Goal: Task Accomplishment & Management: Use online tool/utility

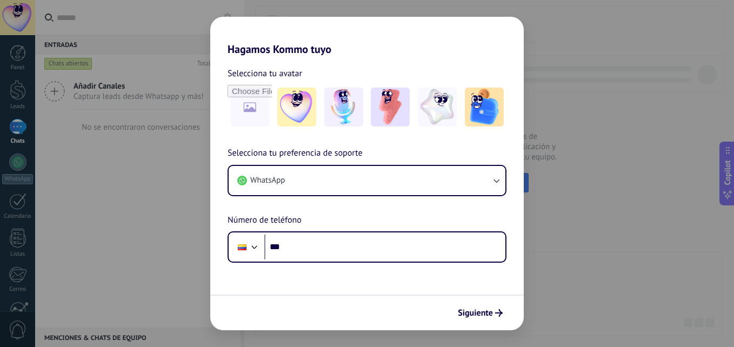
click at [570, 64] on div "Hagamos Kommo tuyo Selecciona tu avatar Selecciona tu preferencia de soporte Wh…" at bounding box center [367, 173] width 734 height 347
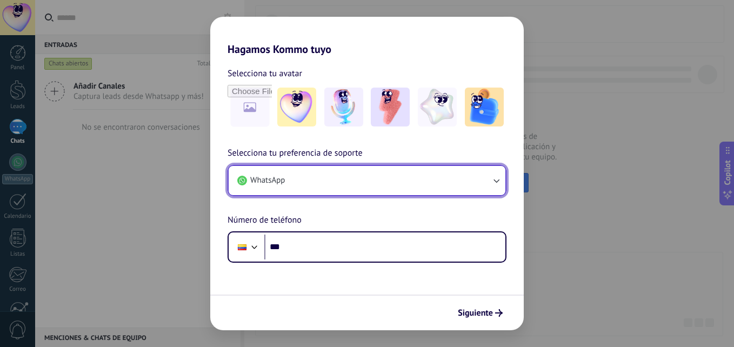
click at [492, 177] on icon "button" at bounding box center [496, 180] width 11 height 11
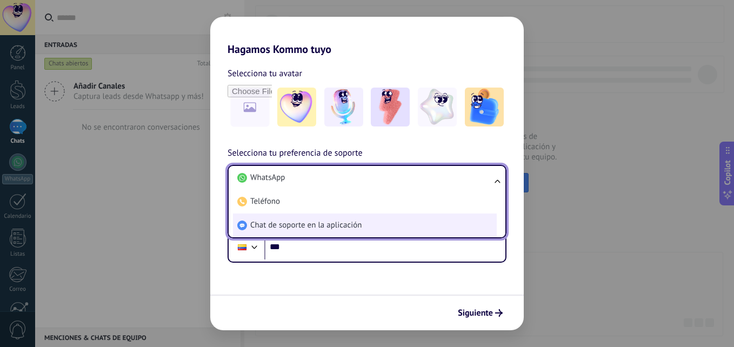
click at [395, 228] on li "Chat de soporte en la aplicación" at bounding box center [365, 225] width 264 height 24
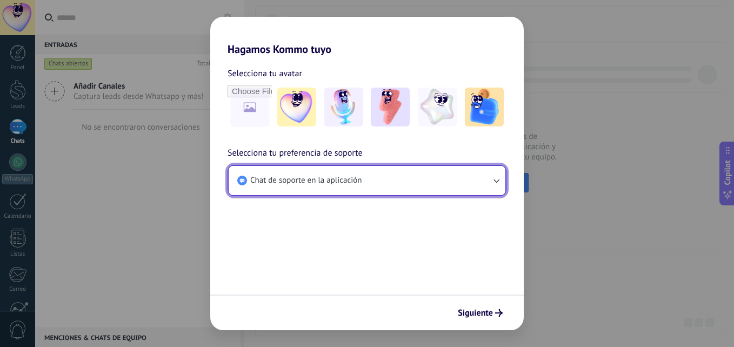
click at [431, 182] on button "Chat de soporte en la aplicación" at bounding box center [367, 180] width 277 height 29
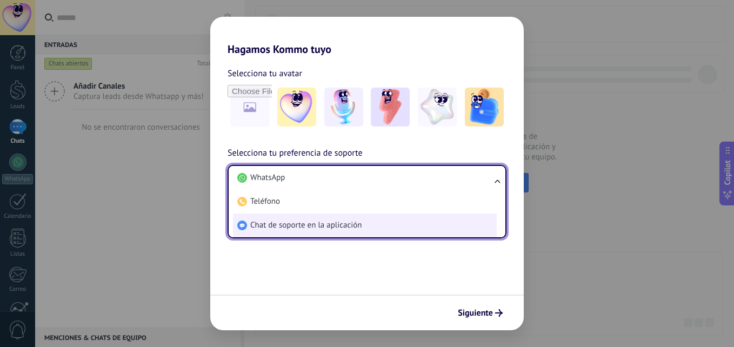
click at [389, 224] on li "Chat de soporte en la aplicación" at bounding box center [365, 225] width 264 height 24
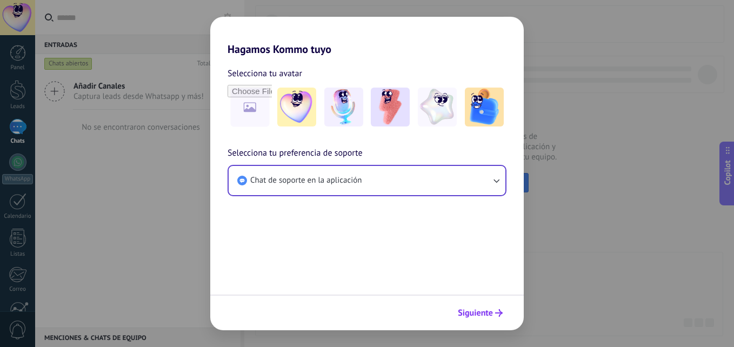
click at [485, 305] on button "Siguiente" at bounding box center [480, 313] width 55 height 18
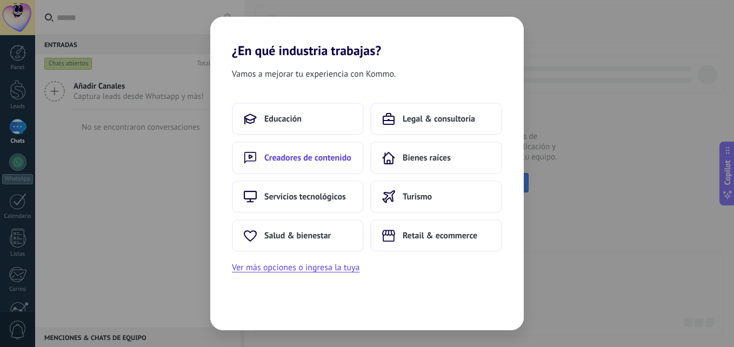
drag, startPoint x: 404, startPoint y: 202, endPoint x: 359, endPoint y: 173, distance: 53.2
click at [359, 173] on div "Educación Legal & consultoría Creadores de contenido Bienes raíces Servicios te…" at bounding box center [367, 177] width 270 height 149
click at [419, 234] on span "Retail & ecommerce" at bounding box center [440, 235] width 75 height 11
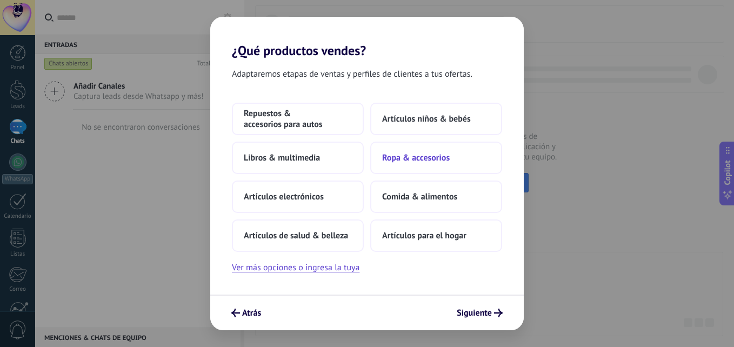
click at [421, 162] on span "Ropa & accesorios" at bounding box center [416, 157] width 68 height 11
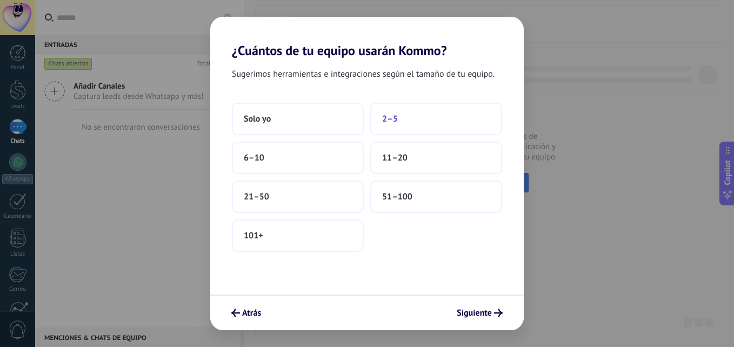
click at [430, 126] on button "2–5" at bounding box center [436, 119] width 132 height 32
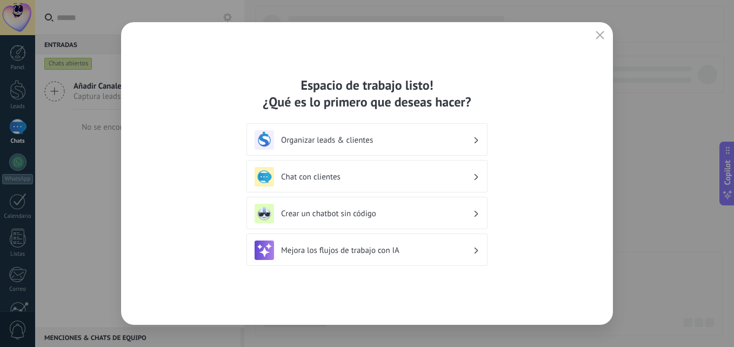
click at [450, 144] on h3 "Organizar leads & clientes" at bounding box center [377, 140] width 192 height 10
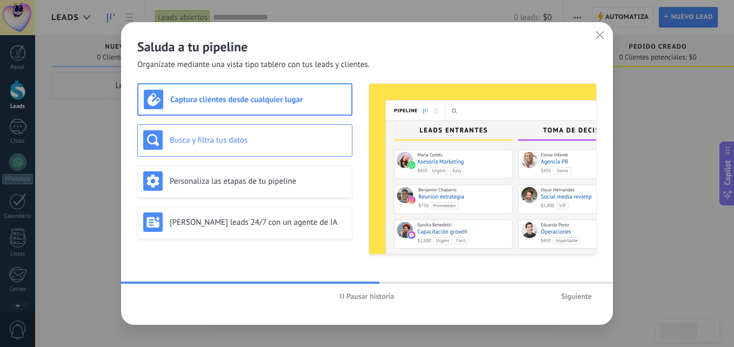
click at [254, 135] on h3 "Busca y filtra tus datos" at bounding box center [258, 140] width 177 height 10
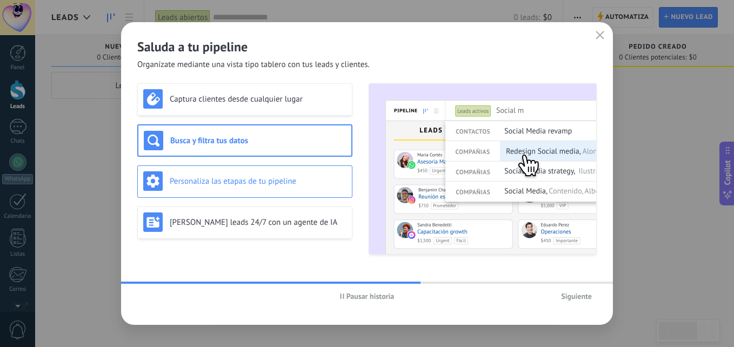
click at [256, 186] on div "Personaliza las etapas de tu pipeline" at bounding box center [244, 180] width 203 height 19
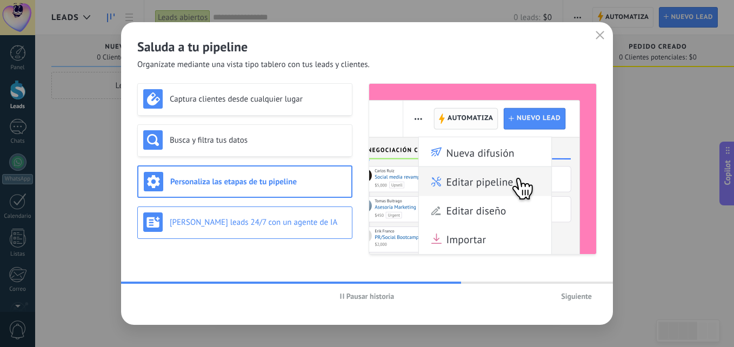
click at [243, 222] on h3 "[PERSON_NAME] leads 24/7 con un agente de IA" at bounding box center [258, 222] width 177 height 10
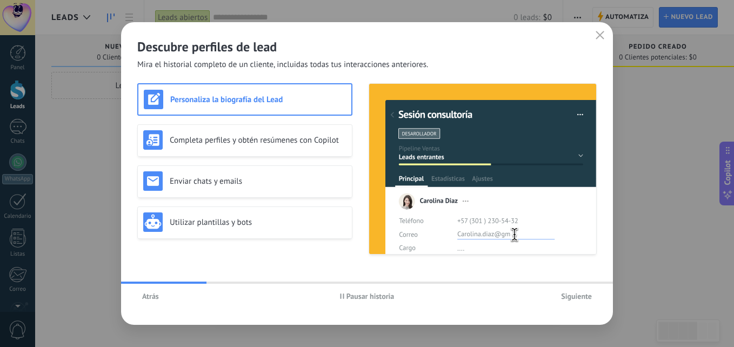
click at [568, 298] on span "Siguiente" at bounding box center [576, 296] width 31 height 8
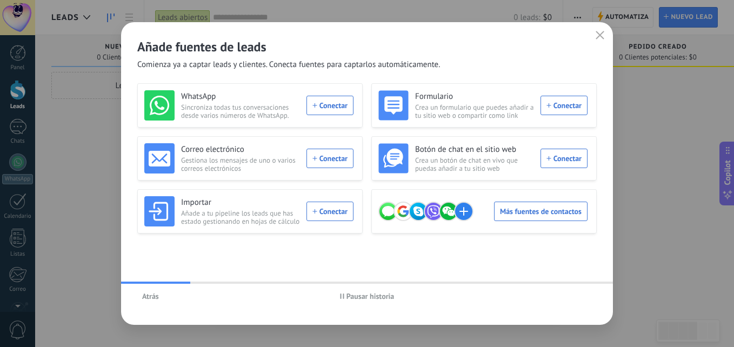
click at [579, 297] on div "Atrás Pausar historia" at bounding box center [367, 296] width 492 height 25
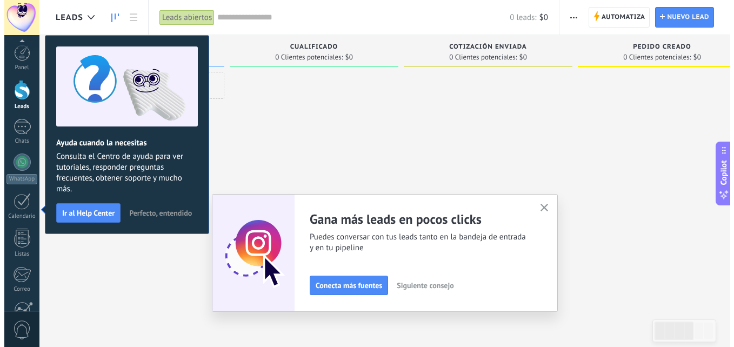
scroll to position [103, 0]
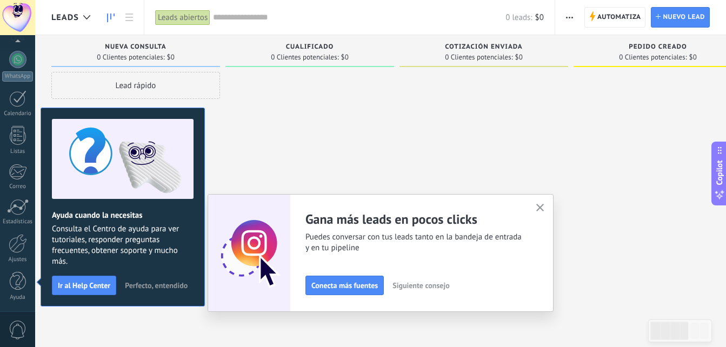
click at [543, 205] on icon "button" at bounding box center [540, 208] width 8 height 8
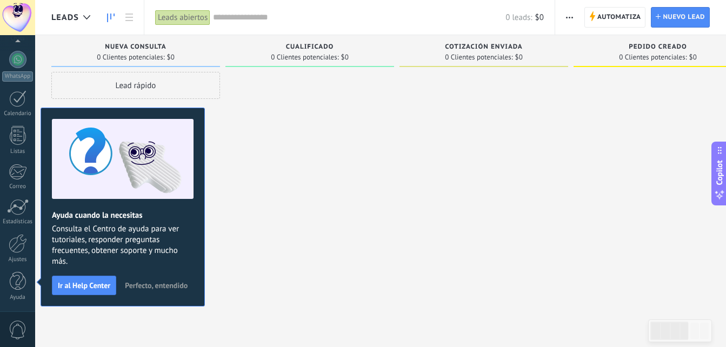
click at [162, 282] on span "Perfecto, entendido" at bounding box center [156, 285] width 63 height 8
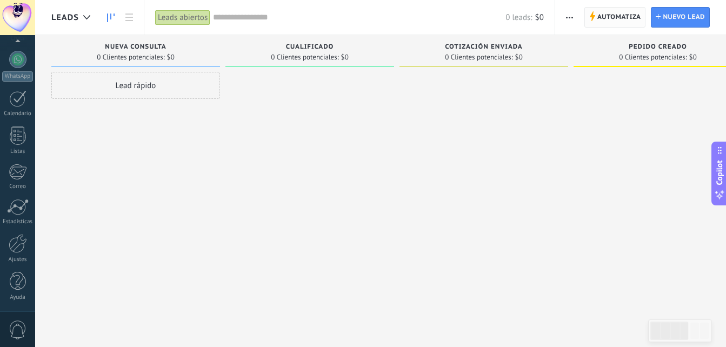
click at [624, 21] on span "Automatiza" at bounding box center [619, 17] width 44 height 19
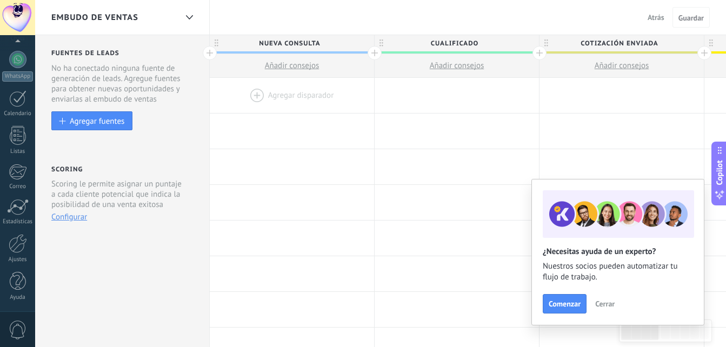
click at [287, 95] on div at bounding box center [292, 95] width 164 height 35
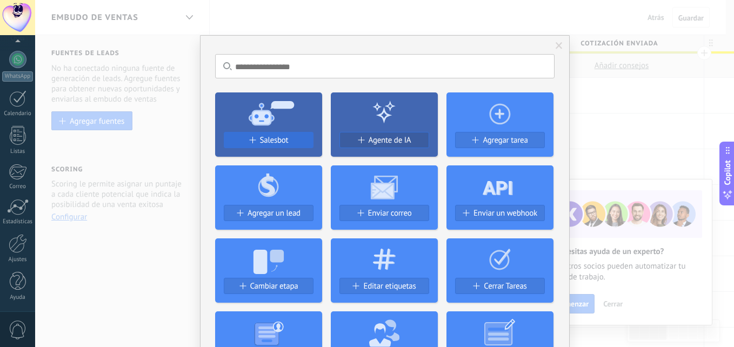
click at [293, 139] on div "Salesbot" at bounding box center [268, 140] width 89 height 9
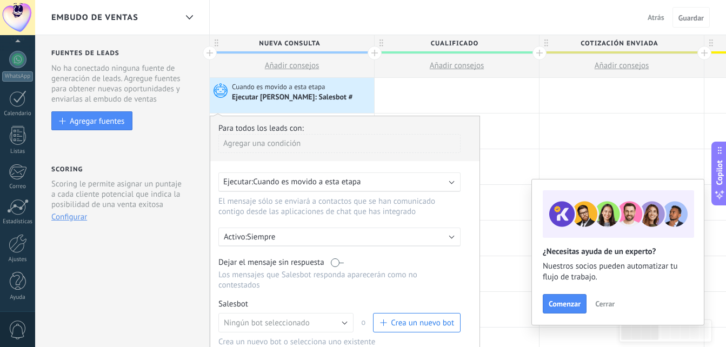
click at [401, 324] on span "Crea un nuevo bot" at bounding box center [422, 323] width 63 height 10
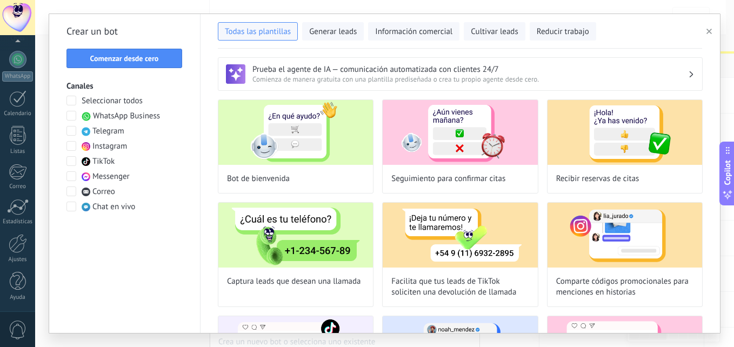
click at [71, 148] on span at bounding box center [71, 146] width 10 height 10
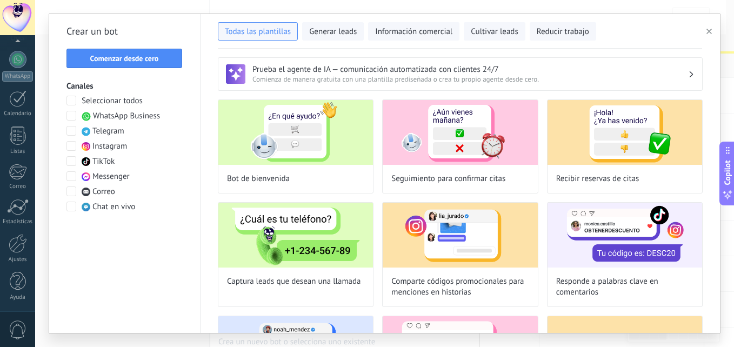
click at [71, 178] on span at bounding box center [71, 176] width 10 height 10
click at [71, 113] on span at bounding box center [71, 116] width 10 height 10
click at [15, 164] on div at bounding box center [17, 161] width 17 height 17
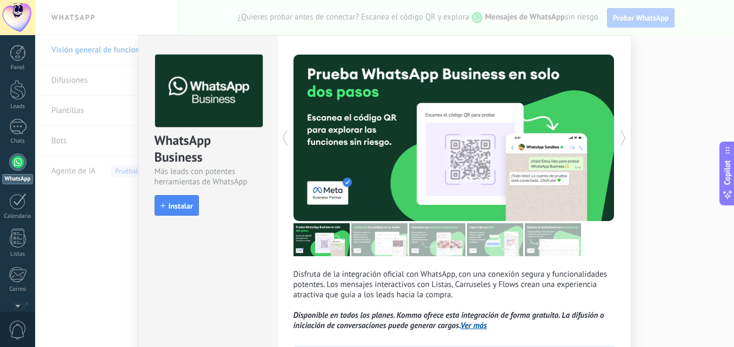
click at [665, 117] on div "WhatsApp Business Más leads con potentes herramientas de WhatsApp install Insta…" at bounding box center [384, 173] width 699 height 347
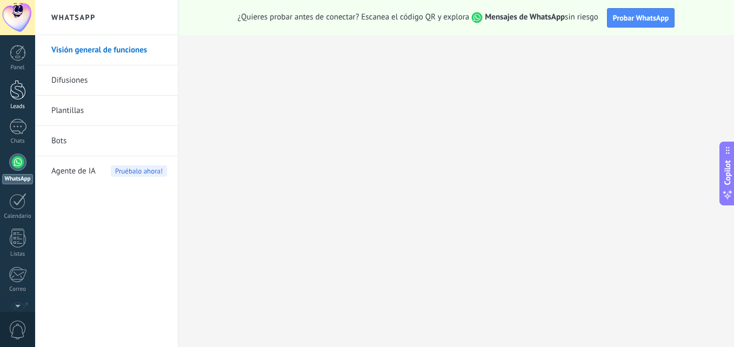
click at [7, 106] on div "Leads" at bounding box center [17, 106] width 31 height 7
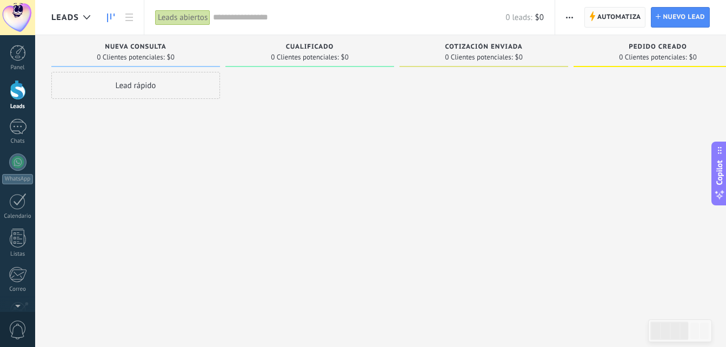
click at [622, 15] on span "Automatiza" at bounding box center [619, 17] width 44 height 19
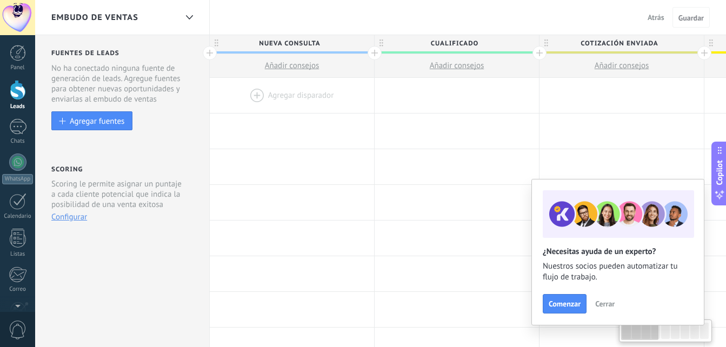
click at [307, 96] on div at bounding box center [292, 95] width 164 height 35
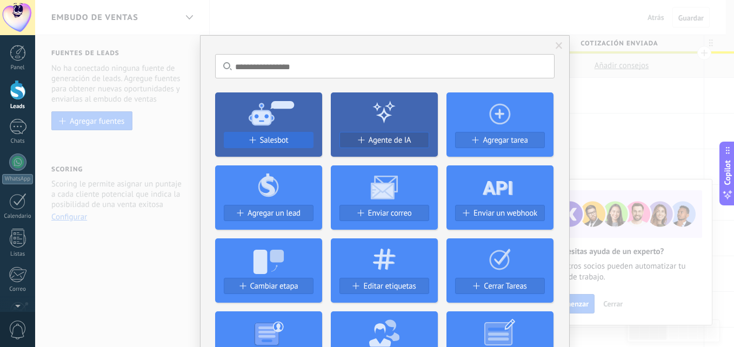
click at [277, 145] on button "Salesbot" at bounding box center [269, 140] width 90 height 16
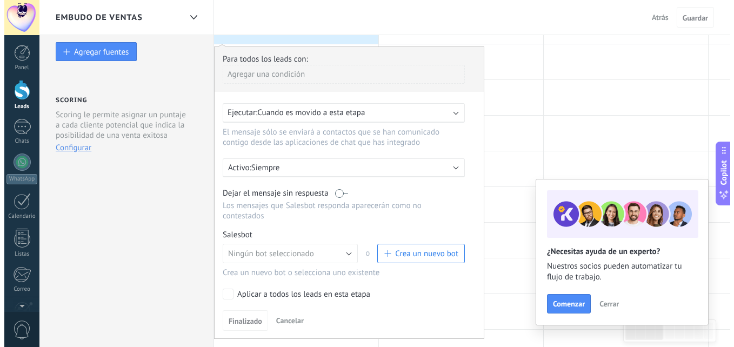
scroll to position [68, 0]
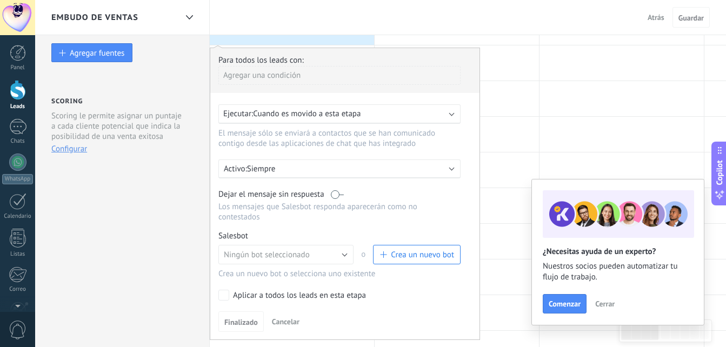
click at [398, 262] on button "Crea un nuevo bot" at bounding box center [417, 254] width 88 height 19
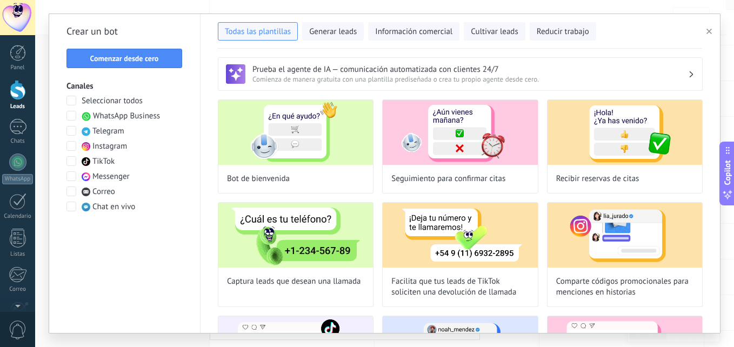
click at [71, 116] on span at bounding box center [71, 116] width 10 height 10
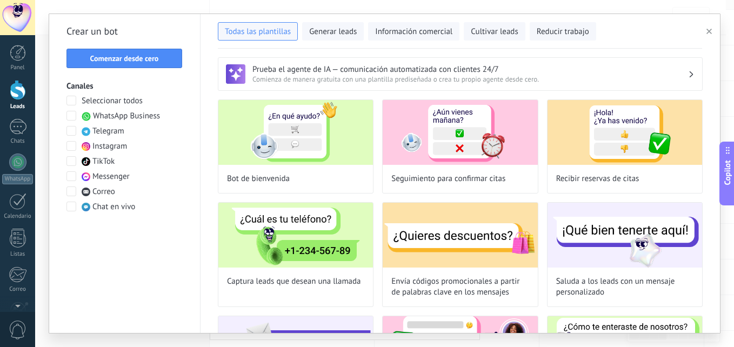
click at [72, 144] on span at bounding box center [71, 146] width 10 height 10
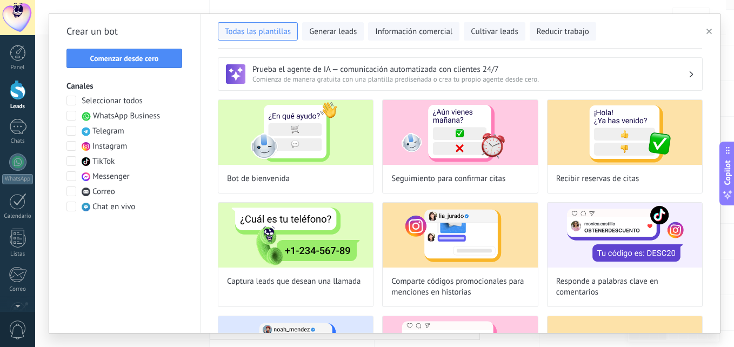
click at [72, 176] on span at bounding box center [71, 176] width 10 height 10
click at [275, 145] on img at bounding box center [295, 132] width 155 height 65
type input "**********"
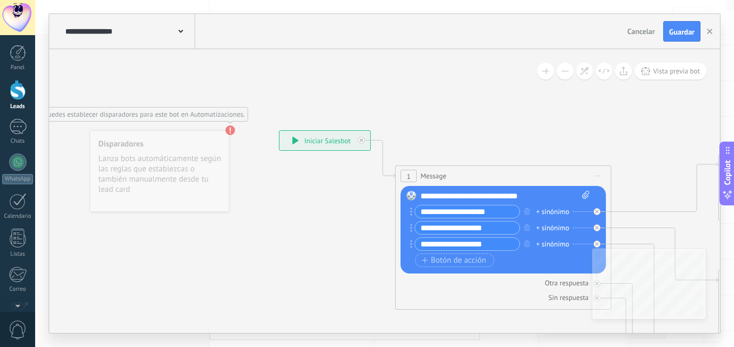
click at [226, 129] on use at bounding box center [230, 130] width 10 height 10
click at [233, 131] on use at bounding box center [230, 130] width 10 height 10
click at [186, 163] on div "Disparadores Lanza bots automáticamente según las reglas que establezcas o tamb…" at bounding box center [160, 171] width 139 height 82
click at [644, 31] on span "Cancelar" at bounding box center [641, 31] width 28 height 10
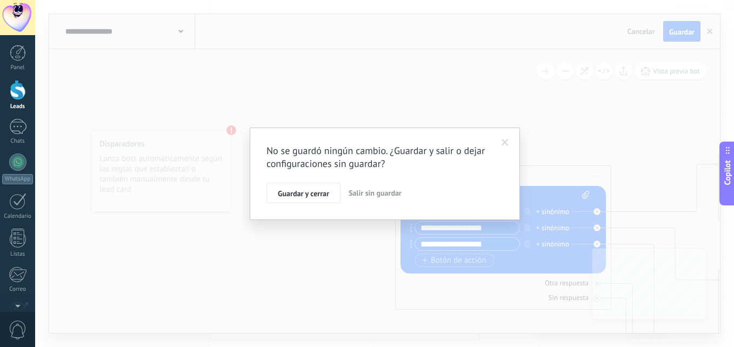
click at [513, 145] on span at bounding box center [505, 142] width 18 height 18
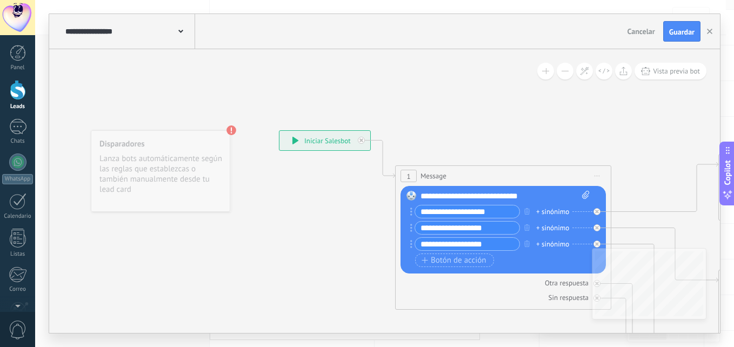
drag, startPoint x: 563, startPoint y: 228, endPoint x: 488, endPoint y: 211, distance: 76.5
click at [488, 211] on div "**********" at bounding box center [502, 229] width 174 height 49
click at [500, 213] on input "**********" at bounding box center [467, 211] width 104 height 12
click at [583, 192] on icon at bounding box center [585, 195] width 7 height 8
click input "Subir" at bounding box center [0, 0] width 0 height 0
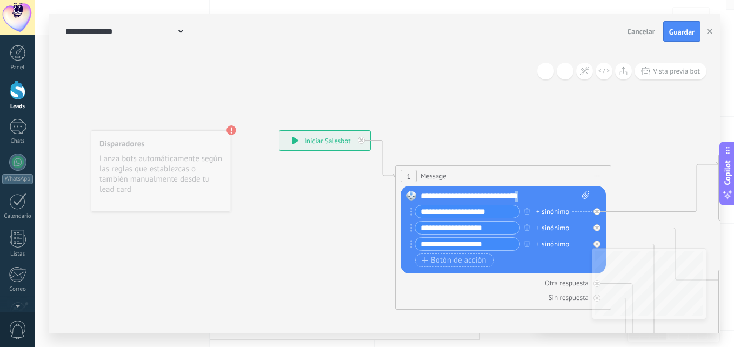
drag, startPoint x: 563, startPoint y: 196, endPoint x: 531, endPoint y: 193, distance: 32.0
click at [531, 193] on div "**********" at bounding box center [504, 196] width 169 height 11
click at [507, 213] on input "**********" at bounding box center [467, 211] width 104 height 12
drag, startPoint x: 507, startPoint y: 213, endPoint x: 360, endPoint y: 206, distance: 147.7
click at [279, 130] on div "**********" at bounding box center [279, 130] width 0 height 0
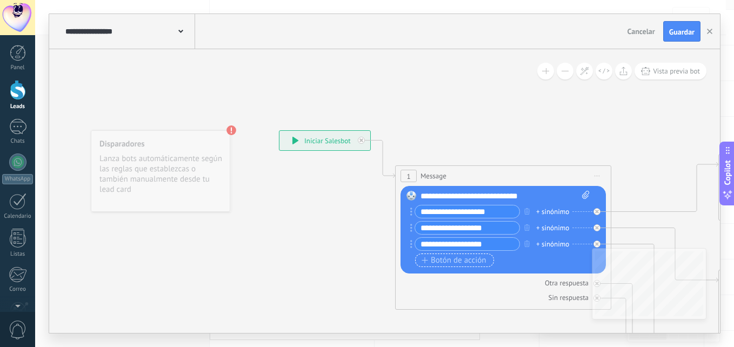
click at [444, 263] on span "Botón de acción" at bounding box center [453, 260] width 65 height 9
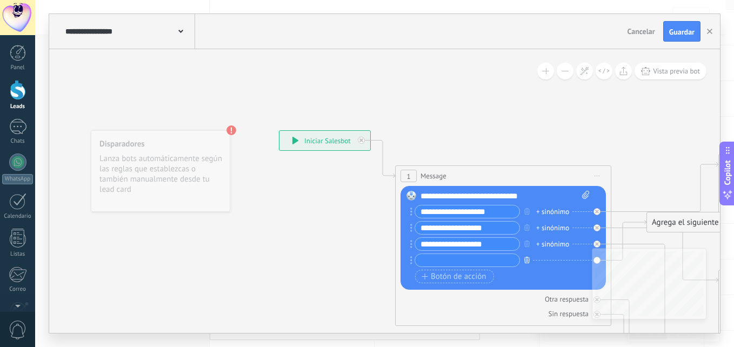
click at [529, 263] on button "button" at bounding box center [527, 260] width 12 height 14
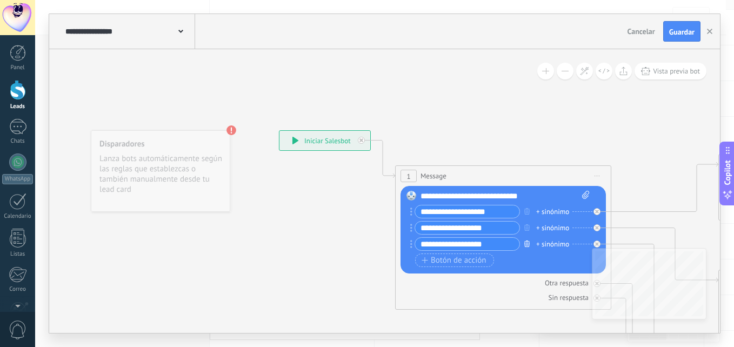
click at [527, 246] on icon "button" at bounding box center [526, 243] width 5 height 6
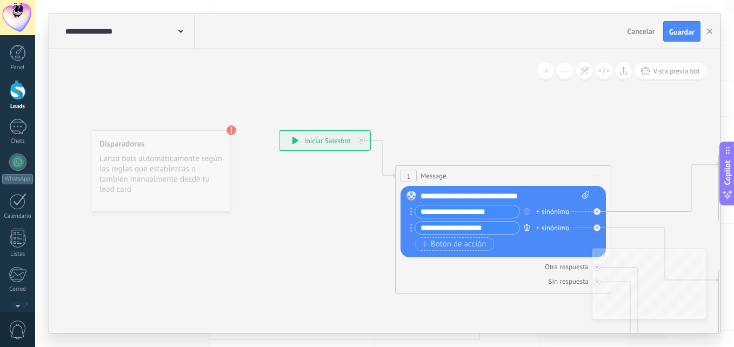
click at [528, 231] on button "button" at bounding box center [527, 227] width 12 height 14
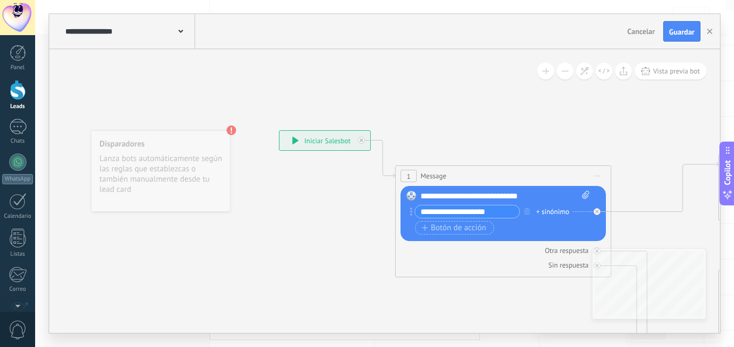
drag, startPoint x: 501, startPoint y: 210, endPoint x: 411, endPoint y: 206, distance: 90.3
click at [411, 206] on div "**********" at bounding box center [465, 212] width 110 height 14
click at [513, 212] on input "**********" at bounding box center [467, 211] width 104 height 12
type input "**********"
click at [526, 213] on icon "button" at bounding box center [526, 211] width 5 height 6
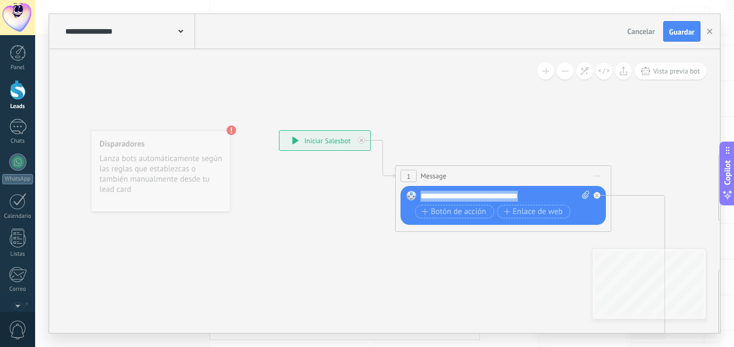
drag, startPoint x: 537, startPoint y: 192, endPoint x: 418, endPoint y: 199, distance: 119.1
click at [418, 199] on div "Reemplazar Quitar Convertir a mensaje de voz Arrastre la imagen aquí para adjun…" at bounding box center [502, 205] width 205 height 39
click at [511, 192] on div "**********" at bounding box center [504, 196] width 169 height 11
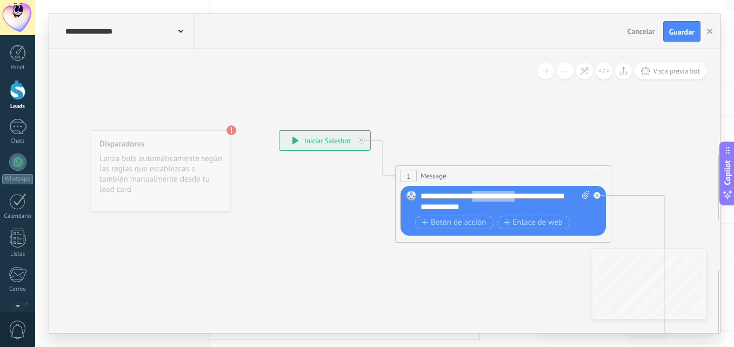
drag, startPoint x: 515, startPoint y: 195, endPoint x: 472, endPoint y: 193, distance: 43.3
click at [472, 193] on div "**********" at bounding box center [504, 202] width 169 height 22
click at [468, 205] on div "**********" at bounding box center [504, 202] width 169 height 22
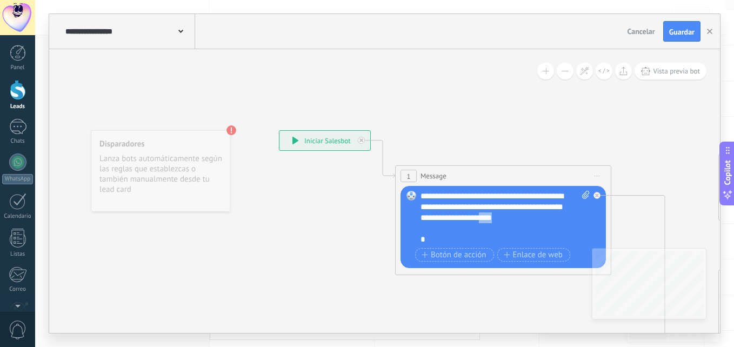
drag, startPoint x: 508, startPoint y: 222, endPoint x: 497, endPoint y: 222, distance: 11.4
click at [497, 222] on div "**********" at bounding box center [504, 218] width 169 height 54
click at [467, 242] on div "*" at bounding box center [495, 239] width 150 height 11
click at [468, 252] on span "Botón de acción" at bounding box center [453, 255] width 65 height 9
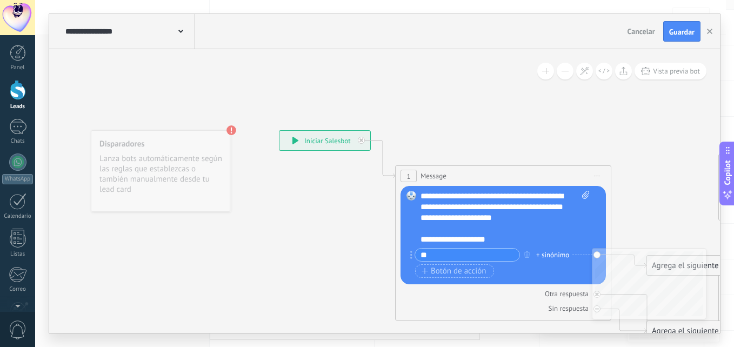
type input "*"
drag, startPoint x: 490, startPoint y: 252, endPoint x: 415, endPoint y: 251, distance: 75.1
click at [415, 251] on div "**********" at bounding box center [466, 255] width 105 height 14
type input "*"
type input "**********"
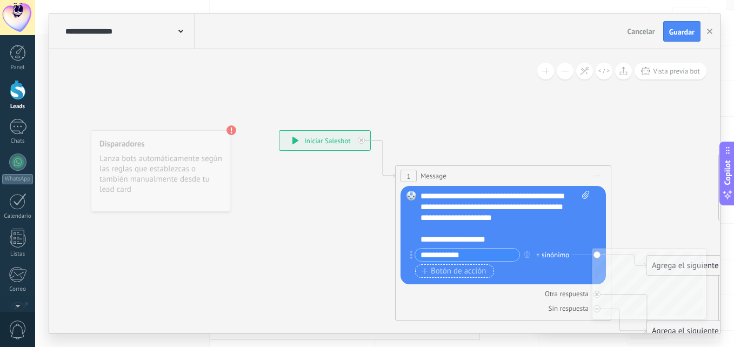
click at [432, 265] on button "Botón de acción" at bounding box center [454, 271] width 79 height 14
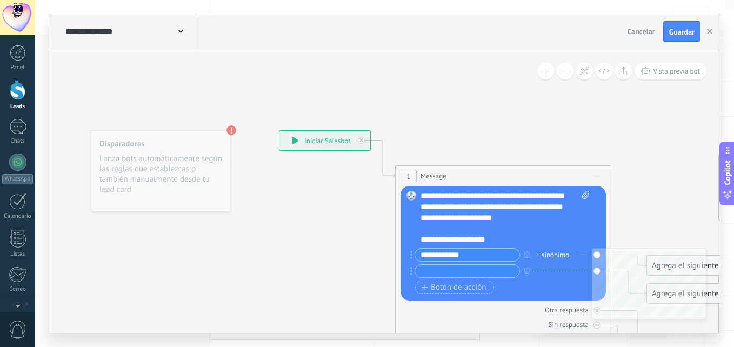
click at [483, 271] on input "text" at bounding box center [467, 271] width 104 height 12
type input "*"
type input "**********"
click at [458, 289] on span "Botón de acción" at bounding box center [453, 287] width 65 height 9
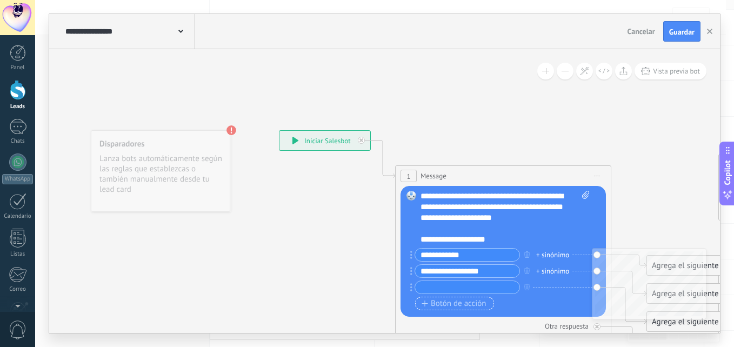
type input "*"
click at [458, 289] on input "*" at bounding box center [467, 287] width 104 height 12
drag, startPoint x: 486, startPoint y: 289, endPoint x: 399, endPoint y: 291, distance: 87.6
click at [399, 291] on div "1 Message ******* (a): Todos los contactos - canales seleccionados Todos los co…" at bounding box center [503, 258] width 216 height 187
type input "*"
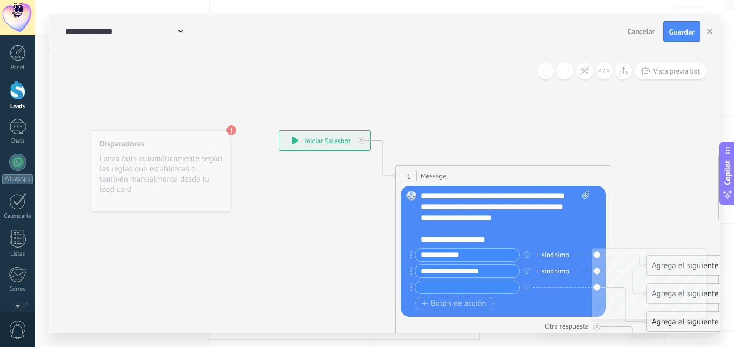
type input "*"
type input "**********"
drag, startPoint x: 487, startPoint y: 286, endPoint x: 422, endPoint y: 283, distance: 65.5
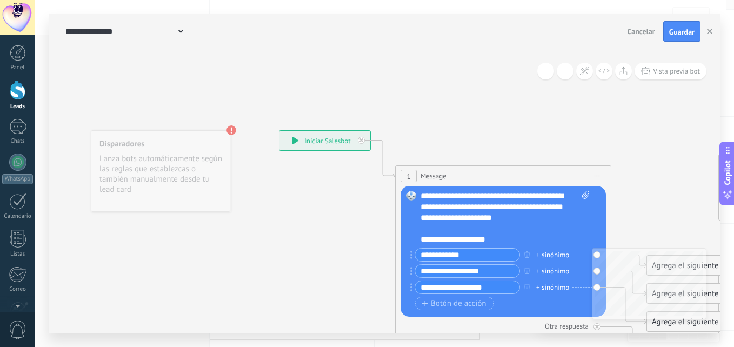
click at [422, 283] on input "**********" at bounding box center [467, 287] width 104 height 12
type input "*"
click at [527, 285] on icon "button" at bounding box center [526, 287] width 5 height 6
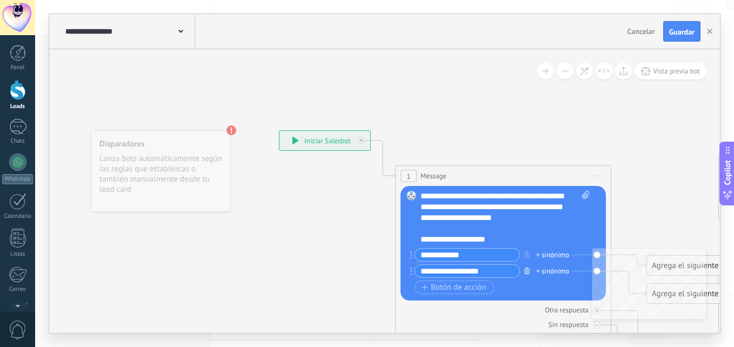
click at [526, 266] on button "button" at bounding box center [527, 271] width 12 height 14
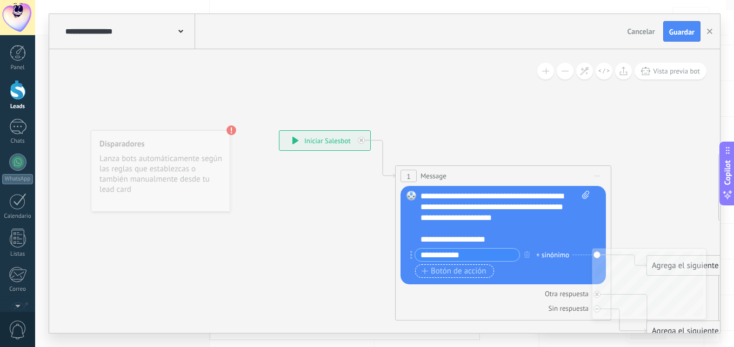
click at [456, 264] on button "Botón de acción" at bounding box center [454, 271] width 79 height 14
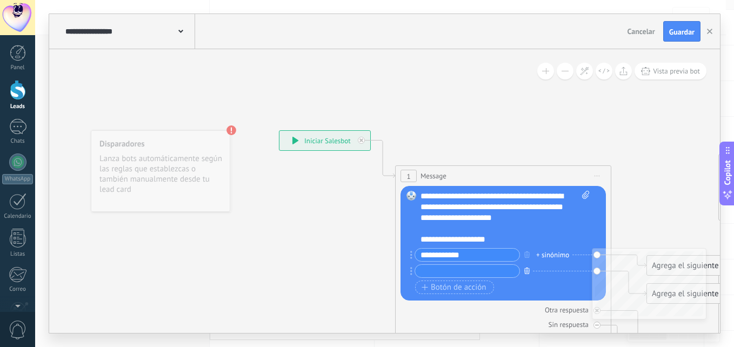
click at [531, 270] on button "button" at bounding box center [527, 271] width 12 height 14
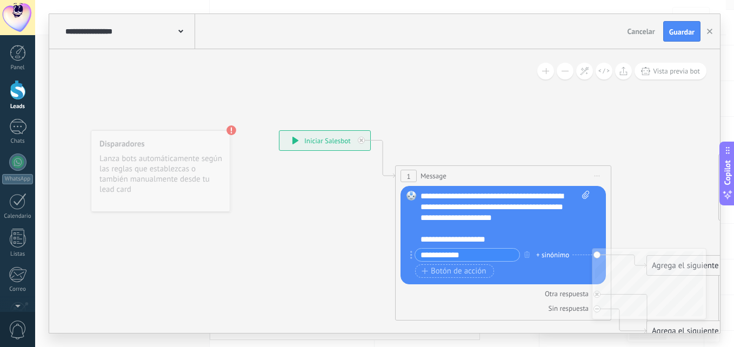
click at [713, 266] on div "Agrega el siguiente paso" at bounding box center [694, 266] width 95 height 18
drag, startPoint x: 733, startPoint y: 70, endPoint x: 733, endPoint y: 129, distance: 58.9
click at [733, 129] on html ".abecls-1,.abecls-2{fill-rule:evenodd}.abecls-2{fill:#fff} .abhcls-1{fill:none}…" at bounding box center [367, 105] width 734 height 347
drag, startPoint x: 709, startPoint y: 267, endPoint x: 673, endPoint y: 143, distance: 130.0
click at [673, 143] on div "Agrega el siguiente paso" at bounding box center [658, 141] width 95 height 18
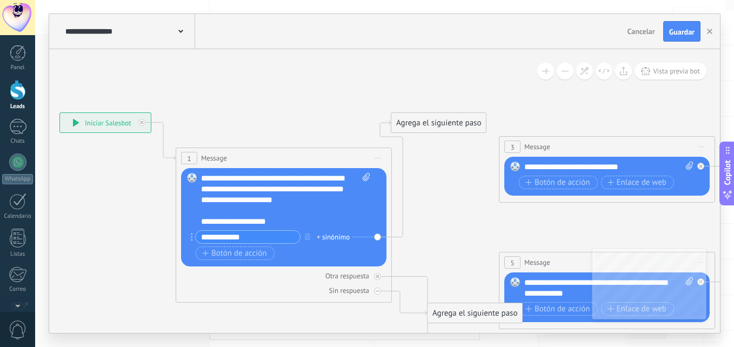
drag, startPoint x: 692, startPoint y: 182, endPoint x: 474, endPoint y: 162, distance: 218.6
click at [699, 165] on icon at bounding box center [701, 166] width 4 height 4
drag, startPoint x: 700, startPoint y: 167, endPoint x: 685, endPoint y: 173, distance: 16.1
click at [688, 171] on div "Reemplazar Quitar Convertir a mensaje de voz Arrastre la imagen aquí para adjun…" at bounding box center [606, 176] width 205 height 39
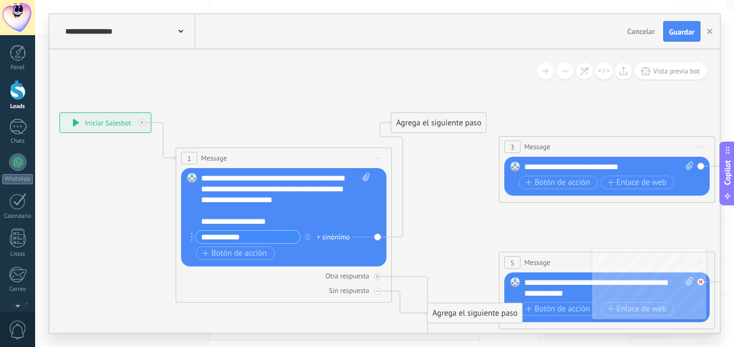
click at [707, 283] on div at bounding box center [703, 278] width 12 height 13
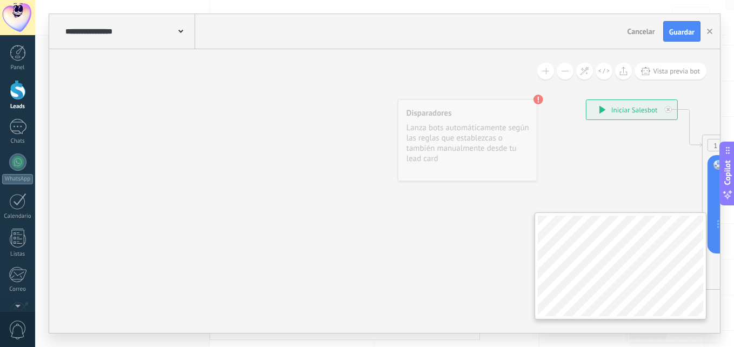
click at [488, 249] on div "**********" at bounding box center [384, 191] width 671 height 284
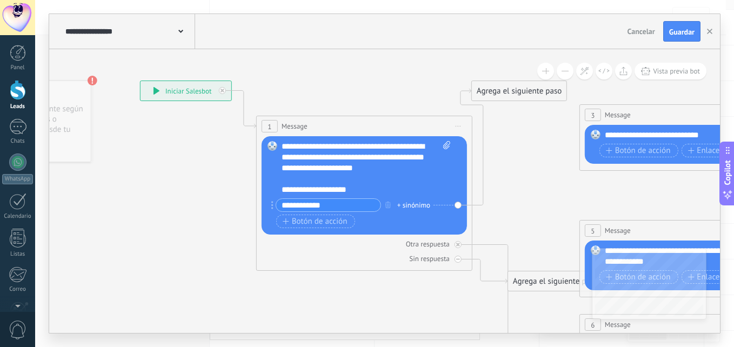
drag, startPoint x: 487, startPoint y: 249, endPoint x: 42, endPoint y: 243, distance: 445.8
click at [42, 243] on div "**********" at bounding box center [384, 173] width 699 height 347
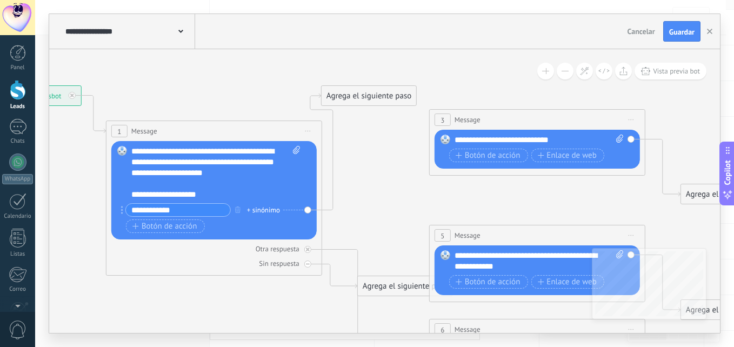
drag, startPoint x: 511, startPoint y: 214, endPoint x: 361, endPoint y: 219, distance: 150.3
click at [632, 120] on icon at bounding box center [630, 119] width 5 height 1
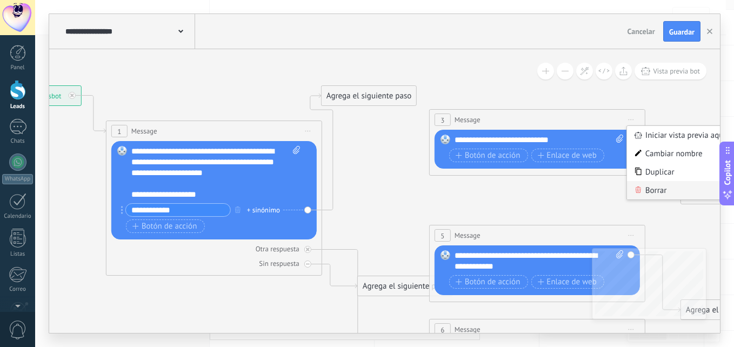
click at [651, 184] on div "Borrar" at bounding box center [680, 190] width 107 height 18
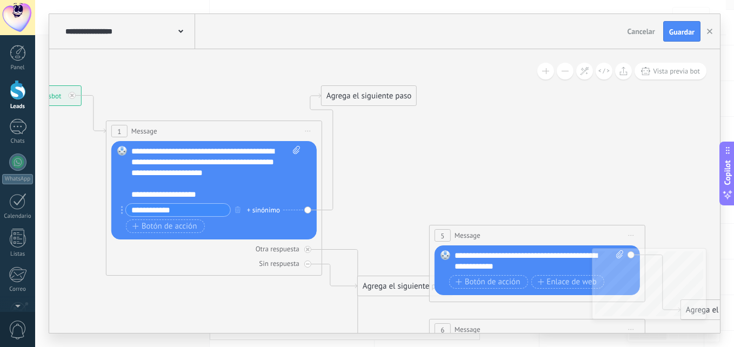
click at [631, 233] on span "Iniciar vista previa aquí Cambiar nombre Duplicar [GEOGRAPHIC_DATA]" at bounding box center [630, 235] width 17 height 16
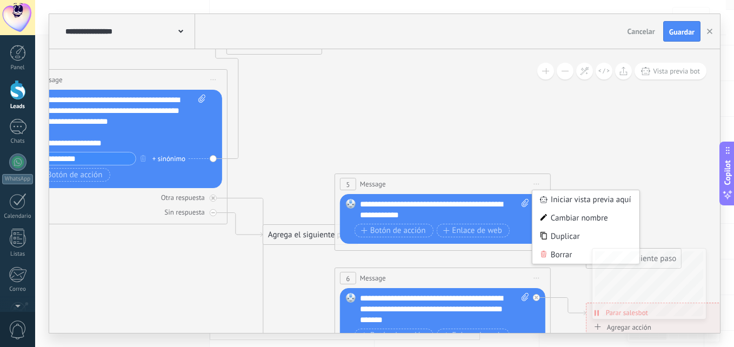
drag, startPoint x: 589, startPoint y: 191, endPoint x: 501, endPoint y: 146, distance: 98.3
click at [501, 146] on icon at bounding box center [467, 304] width 1684 height 1080
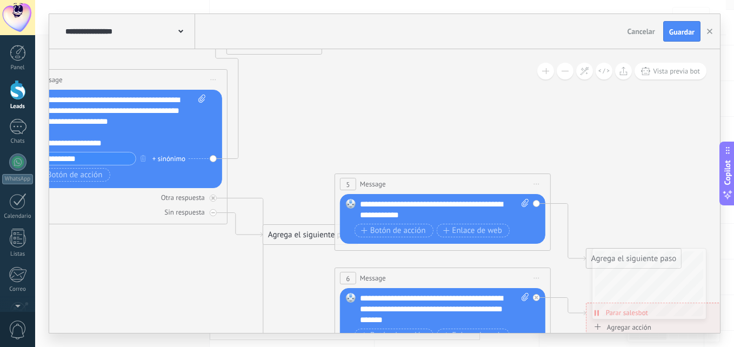
click at [537, 184] on icon at bounding box center [536, 184] width 5 height 1
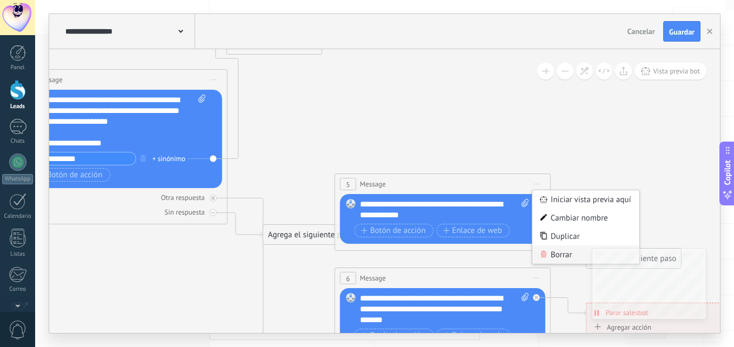
click at [559, 252] on div "Borrar" at bounding box center [585, 254] width 107 height 18
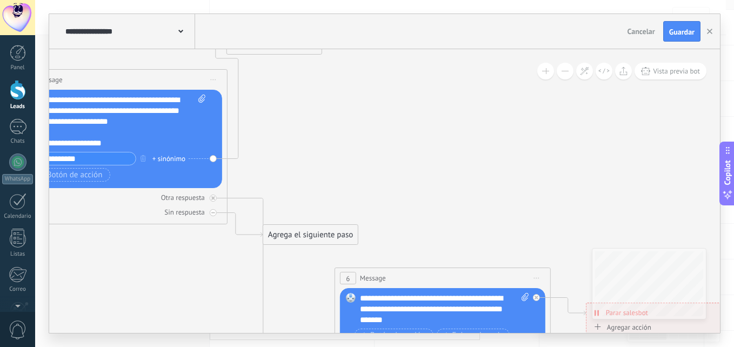
click at [535, 276] on span "Iniciar vista previa aquí Cambiar nombre Duplicar [GEOGRAPHIC_DATA]" at bounding box center [536, 278] width 17 height 16
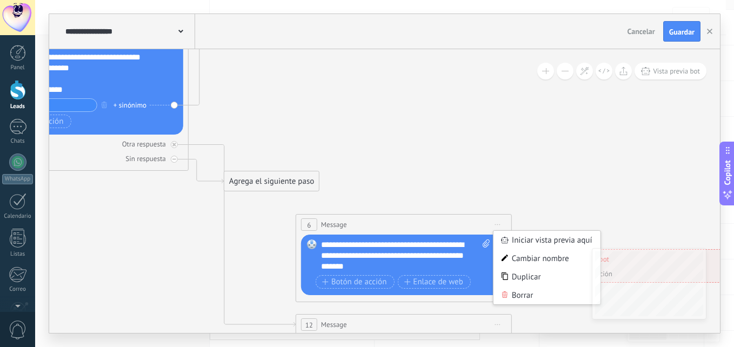
drag, startPoint x: 666, startPoint y: 225, endPoint x: 627, endPoint y: 172, distance: 66.1
click at [627, 172] on icon at bounding box center [428, 250] width 1684 height 1080
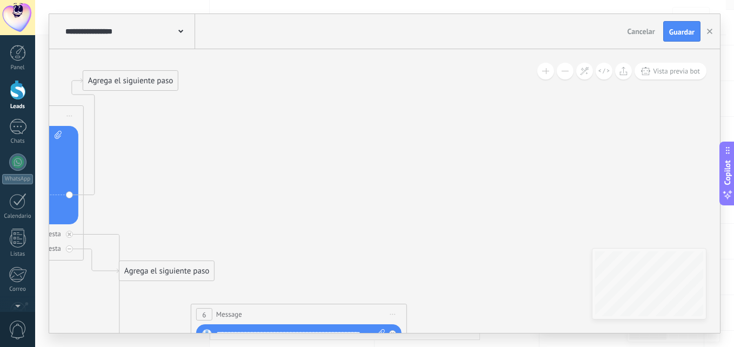
drag, startPoint x: 627, startPoint y: 172, endPoint x: 519, endPoint y: 263, distance: 141.1
click at [519, 263] on icon at bounding box center [323, 340] width 1684 height 1080
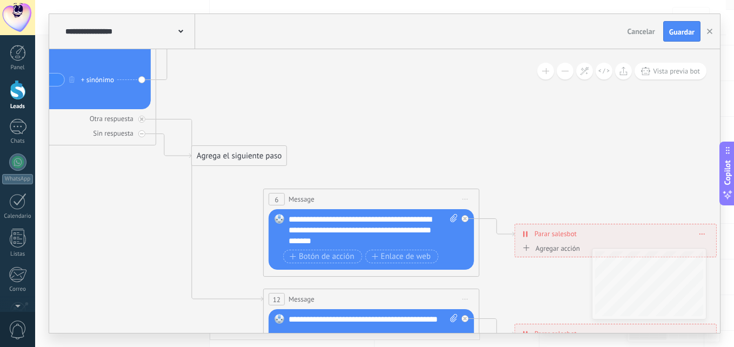
drag, startPoint x: 451, startPoint y: 186, endPoint x: 528, endPoint y: 70, distance: 139.5
click at [528, 70] on icon at bounding box center [396, 225] width 1684 height 1080
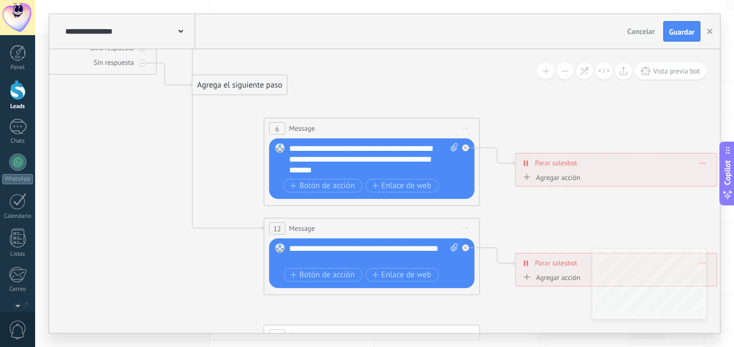
drag, startPoint x: 475, startPoint y: 185, endPoint x: 472, endPoint y: 112, distance: 72.5
click at [472, 112] on icon at bounding box center [396, 154] width 1684 height 1080
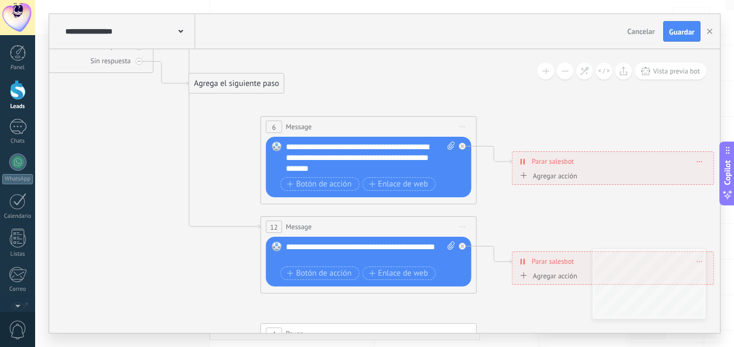
click at [462, 128] on span "Iniciar vista previa aquí Cambiar nombre Duplicar [GEOGRAPHIC_DATA]" at bounding box center [462, 127] width 17 height 16
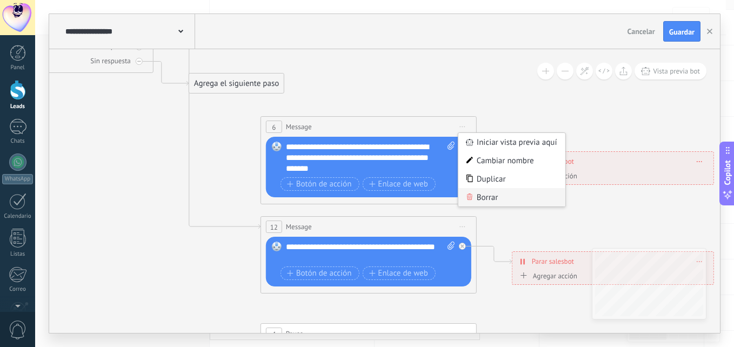
click at [477, 196] on div "Borrar" at bounding box center [511, 197] width 107 height 18
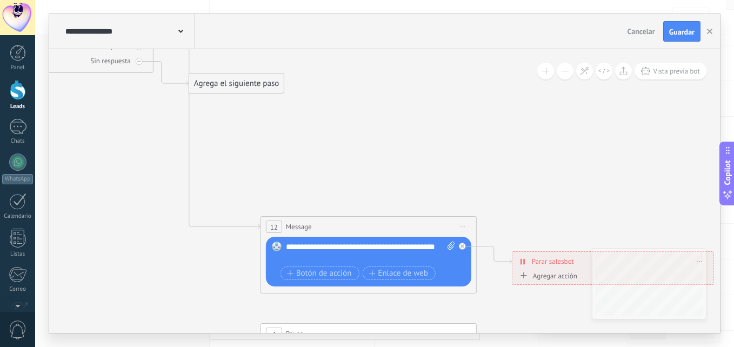
click at [461, 229] on span "Iniciar vista previa aquí Cambiar nombre Duplicar [GEOGRAPHIC_DATA]" at bounding box center [462, 227] width 17 height 16
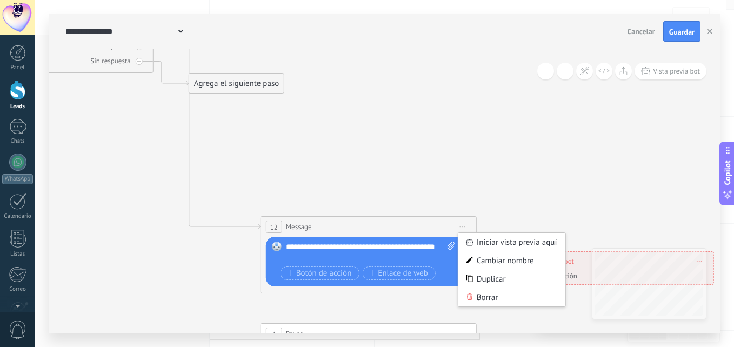
click at [475, 297] on div "Borrar" at bounding box center [511, 297] width 107 height 18
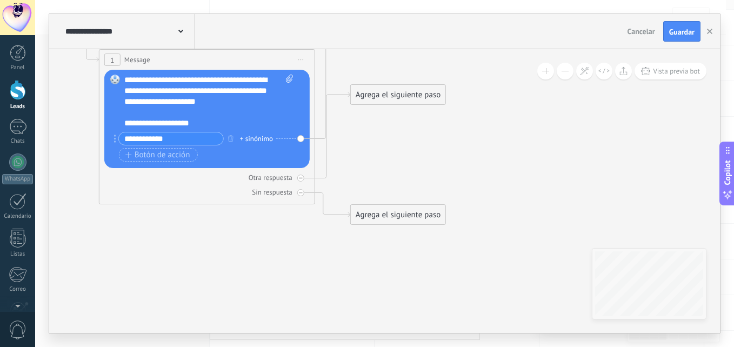
drag, startPoint x: 406, startPoint y: 143, endPoint x: 569, endPoint y: 275, distance: 210.2
click at [569, 275] on icon at bounding box center [555, 284] width 1684 height 1080
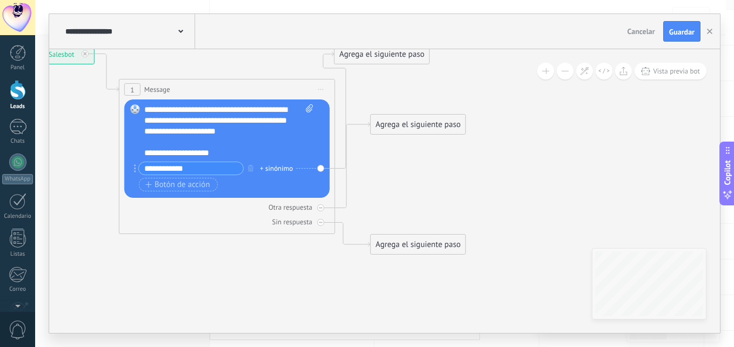
drag, startPoint x: 470, startPoint y: 131, endPoint x: 490, endPoint y: 161, distance: 35.8
click at [490, 161] on icon at bounding box center [575, 314] width 1684 height 1080
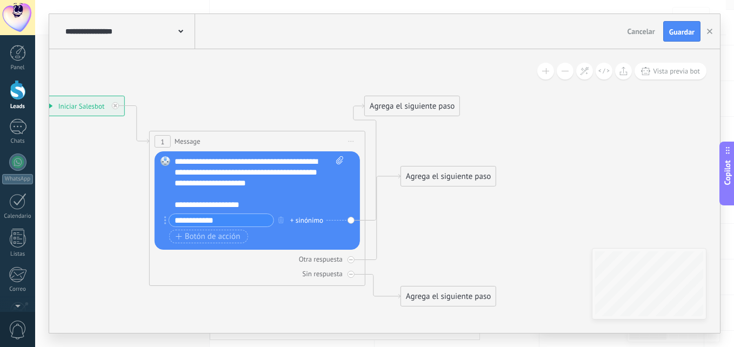
click at [399, 109] on div "Agrega el siguiente paso" at bounding box center [412, 106] width 95 height 18
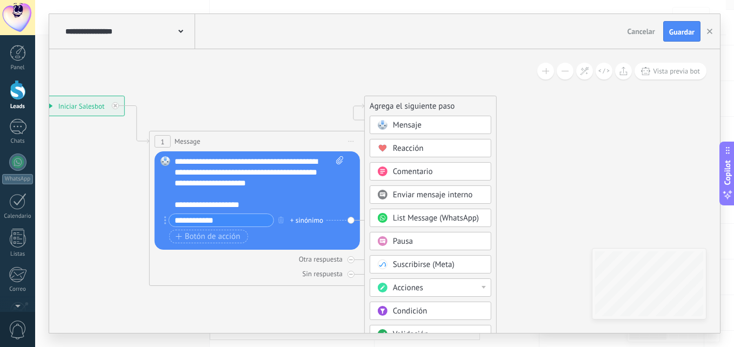
click at [485, 288] on div at bounding box center [483, 287] width 4 height 3
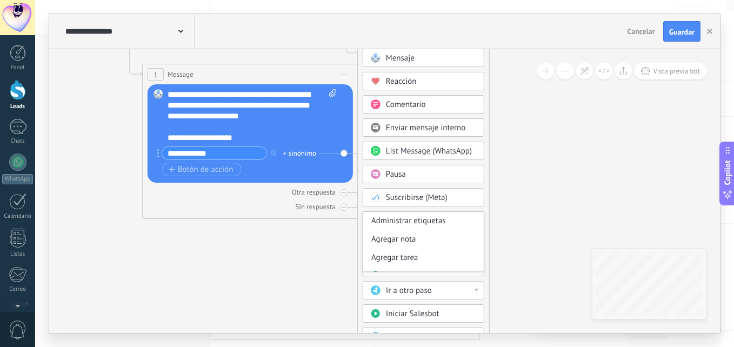
drag, startPoint x: 522, startPoint y: 278, endPoint x: 512, endPoint y: 209, distance: 69.4
click at [512, 209] on icon at bounding box center [598, 298] width 1684 height 1080
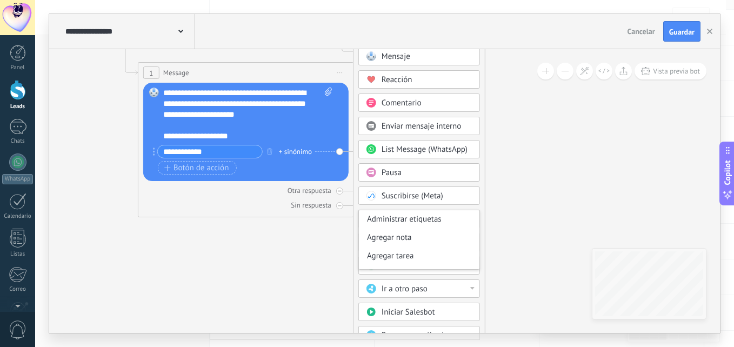
click at [511, 214] on icon at bounding box center [593, 297] width 1684 height 1080
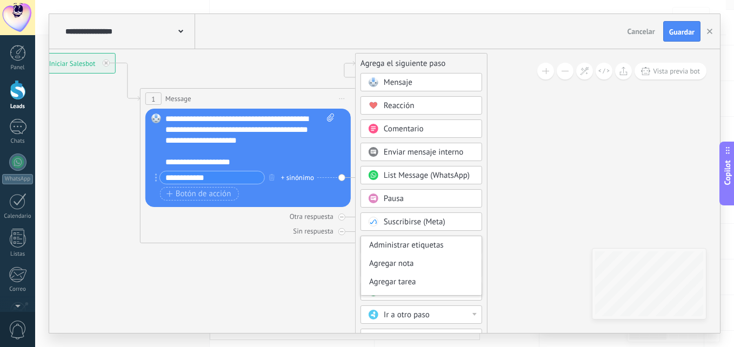
drag, startPoint x: 511, startPoint y: 213, endPoint x: 513, endPoint y: 239, distance: 26.1
click at [513, 239] on icon at bounding box center [596, 323] width 1684 height 1080
click at [504, 254] on icon at bounding box center [596, 323] width 1684 height 1080
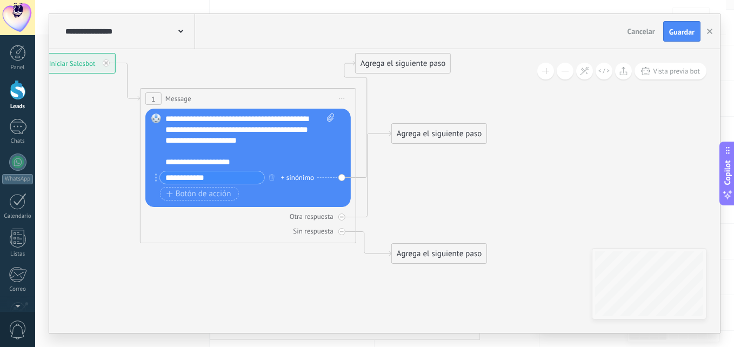
click at [402, 56] on div "Agrega el siguiente paso" at bounding box center [403, 64] width 95 height 18
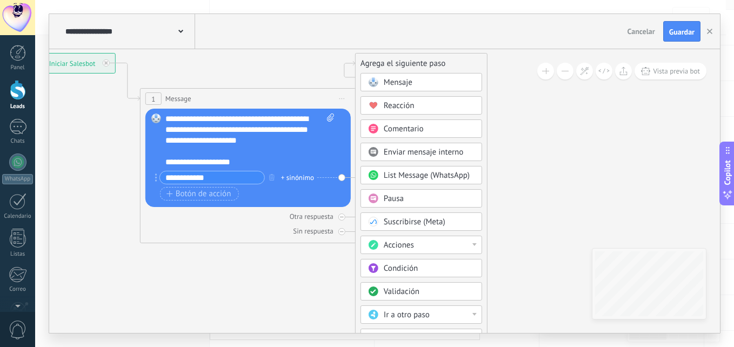
click at [399, 66] on div "Agrega el siguiente paso" at bounding box center [421, 64] width 131 height 18
click at [103, 109] on icon at bounding box center [596, 323] width 1684 height 1080
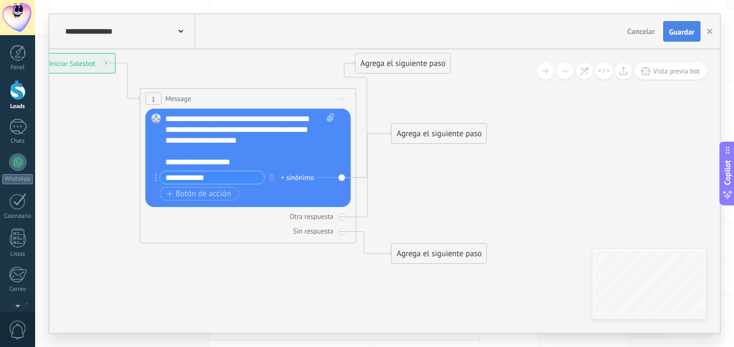
click at [682, 38] on button "Guardar" at bounding box center [681, 31] width 37 height 21
click at [675, 79] on button "Vista previa bot" at bounding box center [670, 71] width 72 height 17
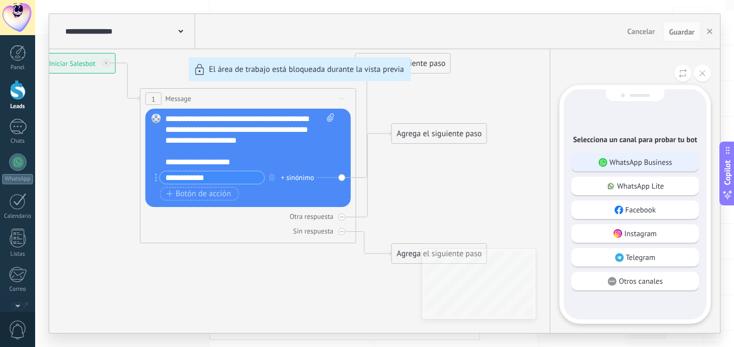
click at [627, 164] on p "WhatsApp Business" at bounding box center [640, 162] width 63 height 10
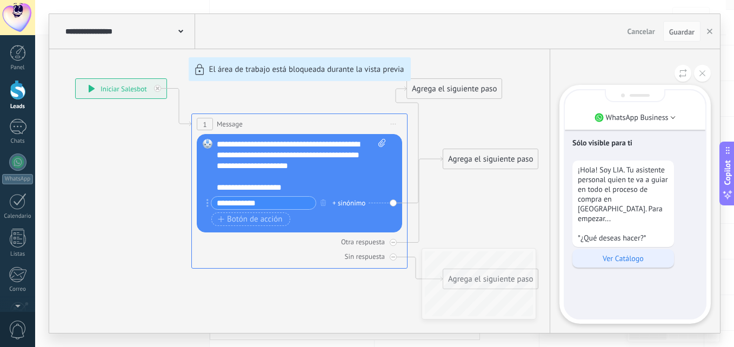
click at [628, 256] on div "Ver Catálogo" at bounding box center [623, 258] width 102 height 18
click at [703, 73] on icon at bounding box center [702, 73] width 6 height 6
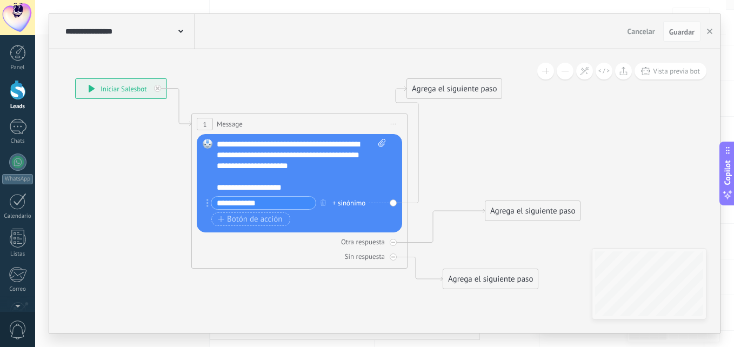
drag, startPoint x: 463, startPoint y: 162, endPoint x: 505, endPoint y: 214, distance: 66.8
click at [505, 214] on div "Agrega el siguiente paso" at bounding box center [532, 211] width 95 height 18
click at [393, 240] on icon at bounding box center [393, 242] width 4 height 4
click at [395, 244] on div at bounding box center [393, 242] width 7 height 7
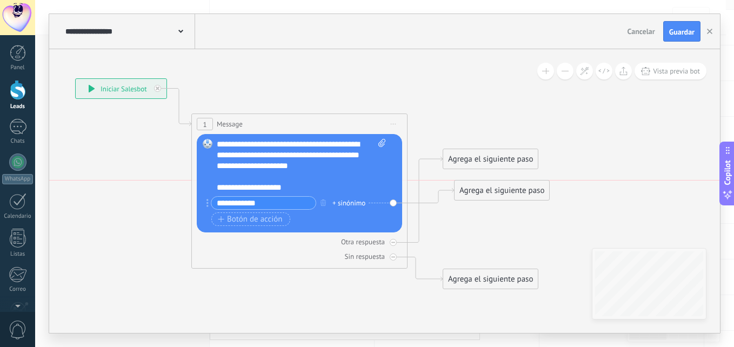
drag, startPoint x: 482, startPoint y: 87, endPoint x: 529, endPoint y: 191, distance: 114.6
click at [529, 191] on div "Agrega el siguiente paso" at bounding box center [501, 191] width 95 height 18
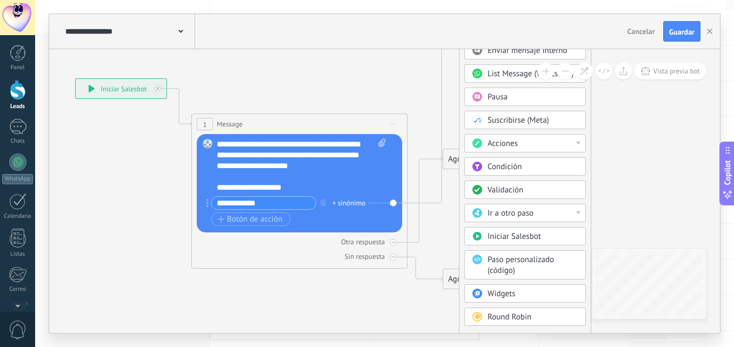
drag, startPoint x: 527, startPoint y: 189, endPoint x: 531, endPoint y: -37, distance: 225.9
click at [531, 0] on html ".abecls-1,.abecls-2{fill-rule:evenodd}.abecls-2{fill:#fff} .abhcls-1{fill:none}…" at bounding box center [367, 105] width 734 height 347
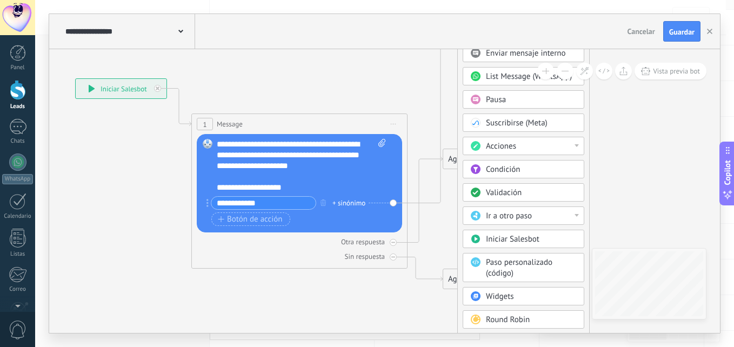
click at [474, 279] on body ".abecls-1,.abecls-2{fill-rule:evenodd}.abecls-2{fill:#fff} .abhcls-1{fill:none}…" at bounding box center [367, 105] width 734 height 347
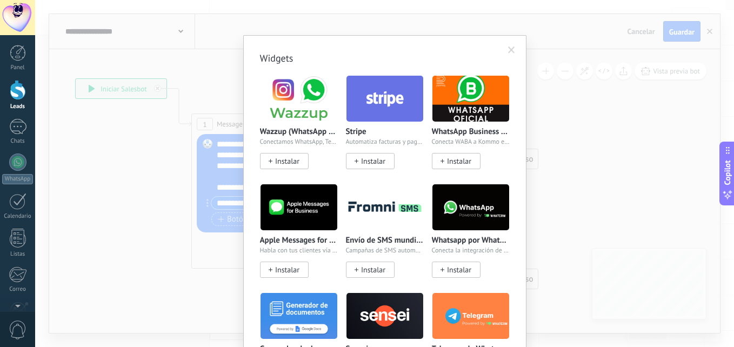
click at [508, 52] on span at bounding box center [511, 50] width 7 height 8
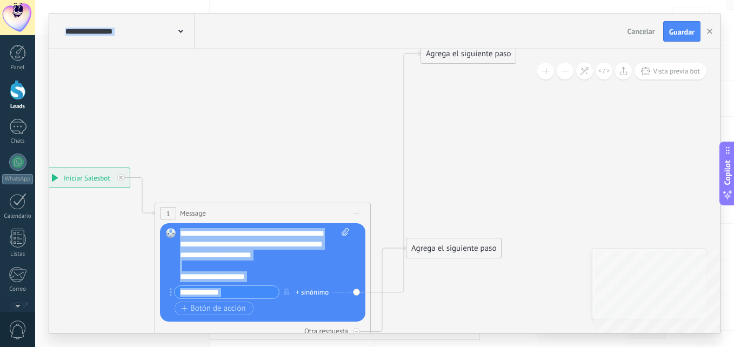
click at [610, 247] on div "**********" at bounding box center [384, 191] width 671 height 284
click at [485, 65] on div "Agrega el siguiente paso" at bounding box center [467, 56] width 95 height 18
click at [473, 120] on div "Agrega el siguiente paso" at bounding box center [461, 120] width 95 height 18
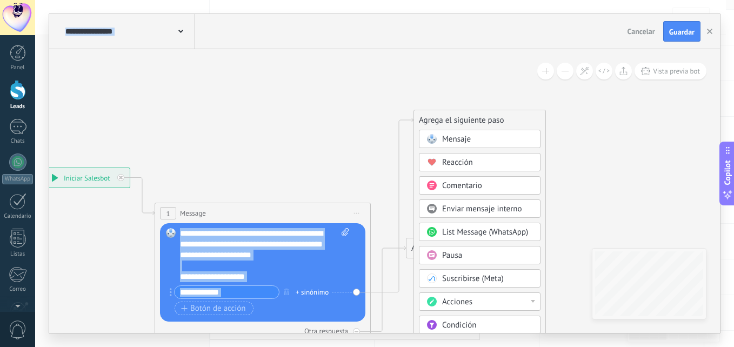
click at [461, 307] on div "Acciones" at bounding box center [480, 301] width 122 height 18
click at [478, 143] on div "Mensaje" at bounding box center [487, 139] width 91 height 11
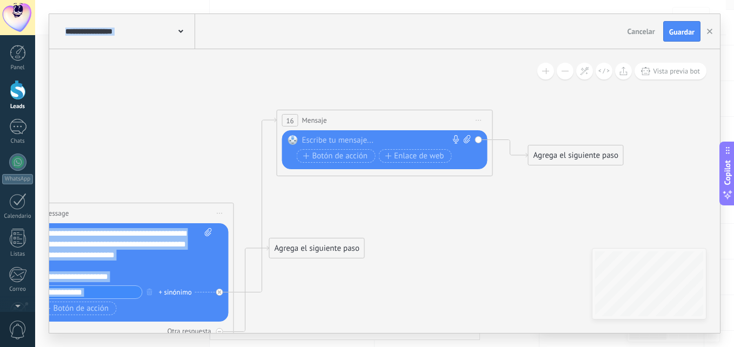
click at [389, 142] on div at bounding box center [382, 140] width 160 height 11
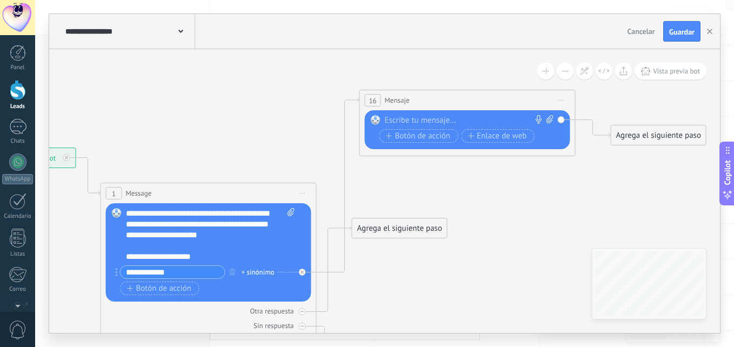
drag, startPoint x: 205, startPoint y: 129, endPoint x: 290, endPoint y: 108, distance: 87.5
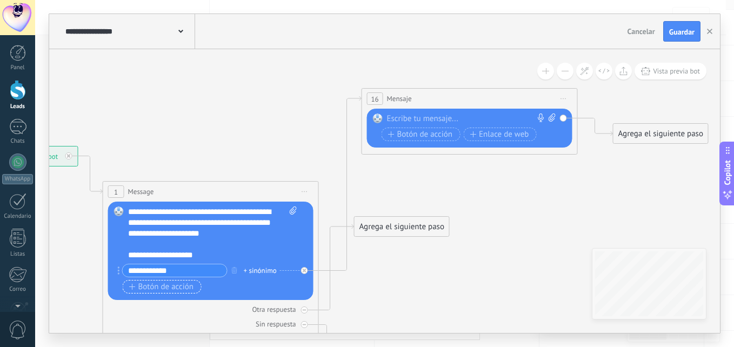
click at [139, 286] on span "Botón de acción" at bounding box center [161, 287] width 65 height 9
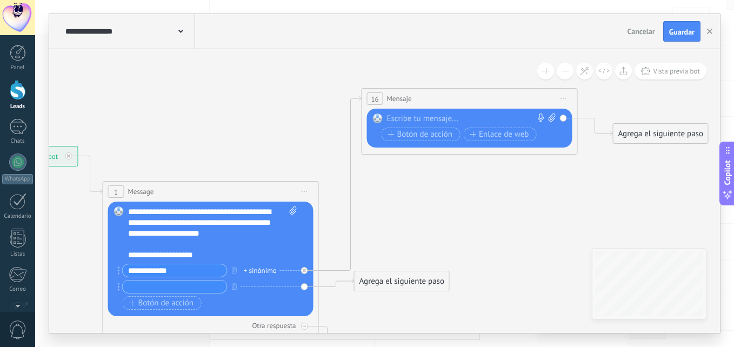
type input "*"
type input "**********"
click at [151, 305] on span "Botón de acción" at bounding box center [161, 303] width 65 height 9
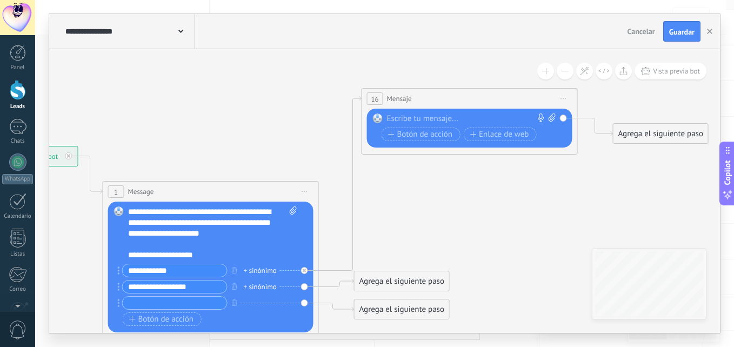
type input "*"
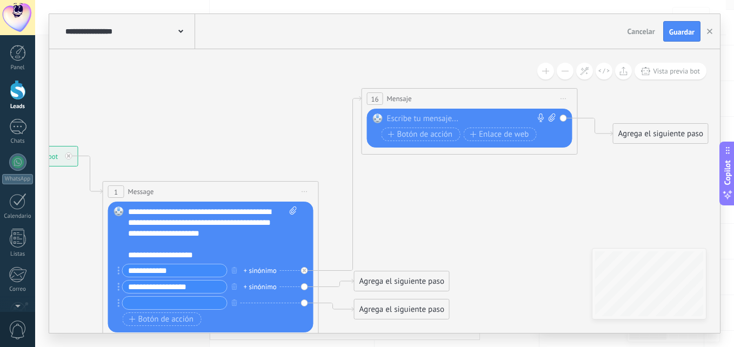
type input "*"
type input "**********"
click at [453, 115] on div at bounding box center [467, 118] width 160 height 11
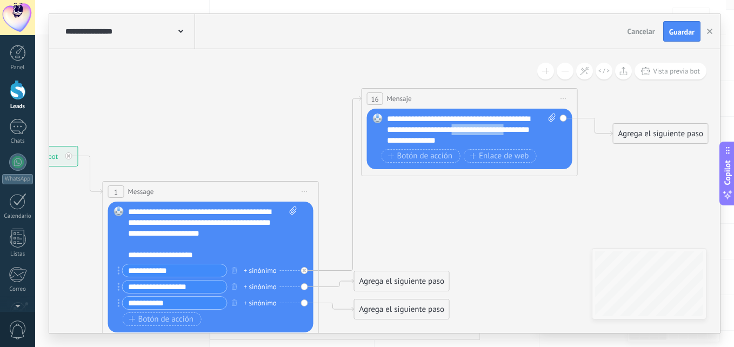
drag, startPoint x: 483, startPoint y: 127, endPoint x: 413, endPoint y: 144, distance: 72.2
click at [413, 144] on div "**********" at bounding box center [471, 129] width 169 height 32
click at [497, 126] on div "**********" at bounding box center [471, 129] width 169 height 32
drag, startPoint x: 419, startPoint y: 140, endPoint x: 381, endPoint y: 137, distance: 37.4
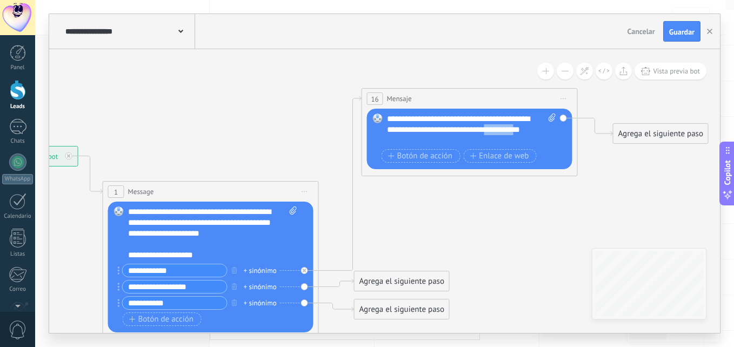
click at [381, 137] on div "Reemplazar Quitar Convertir a mensaje de voz Arrastre la imagen aquí para adjun…" at bounding box center [469, 139] width 205 height 61
click at [428, 137] on div "**********" at bounding box center [471, 129] width 169 height 32
click at [486, 116] on div "**********" at bounding box center [471, 129] width 169 height 32
click at [507, 140] on div "**********" at bounding box center [471, 129] width 169 height 32
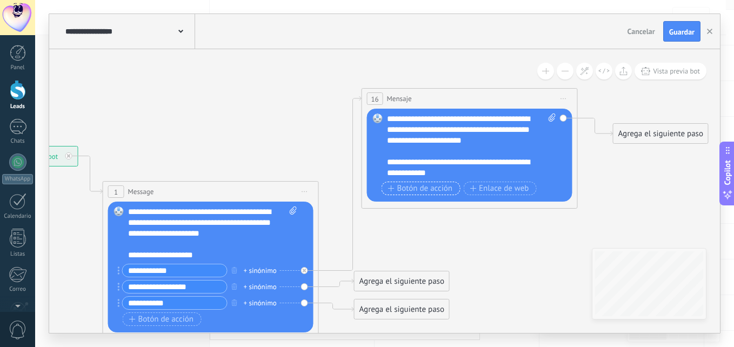
click at [439, 191] on span "Botón de acción" at bounding box center [420, 188] width 65 height 9
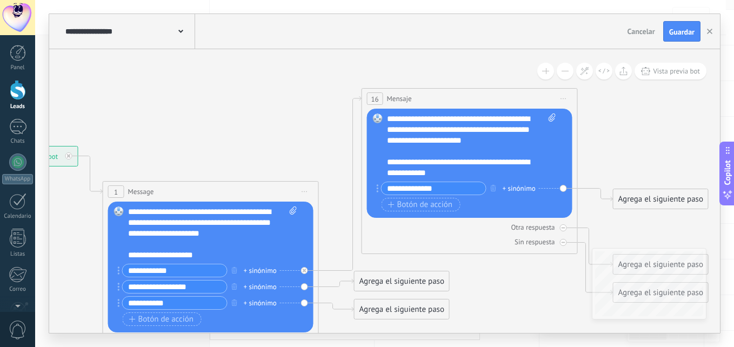
type input "**********"
click at [428, 200] on span "Botón de acción" at bounding box center [420, 204] width 65 height 9
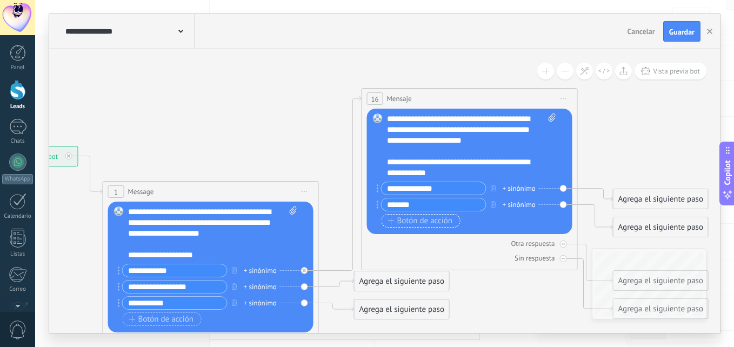
type input "*******"
click at [403, 215] on button "Botón de acción" at bounding box center [420, 221] width 79 height 14
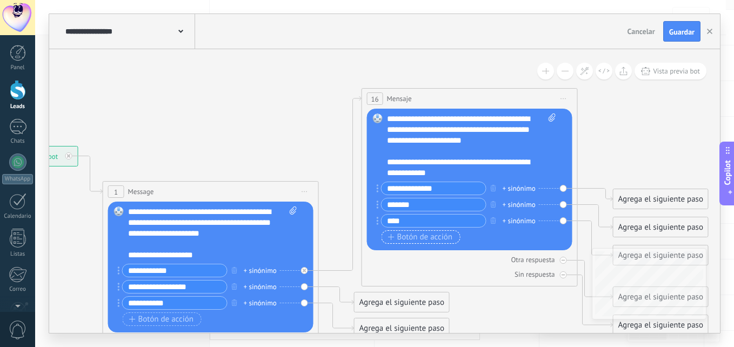
type input "****"
click at [419, 231] on button "Botón de acción" at bounding box center [420, 237] width 79 height 14
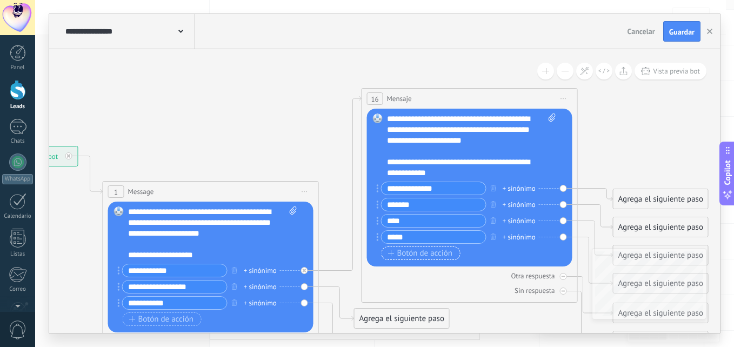
type input "*****"
click at [407, 251] on span "Botón de acción" at bounding box center [420, 253] width 65 height 9
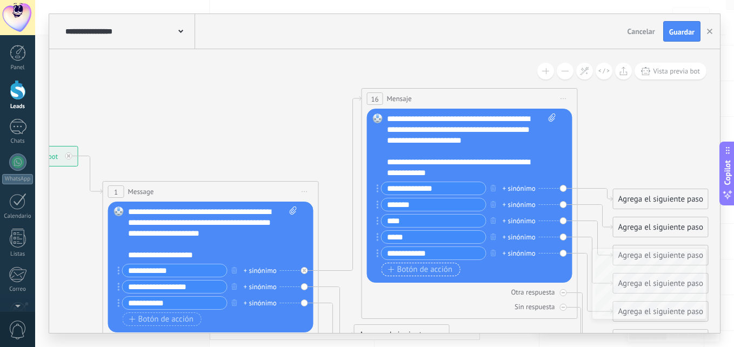
type input "**********"
click at [405, 266] on span "Botón de acción" at bounding box center [420, 269] width 65 height 9
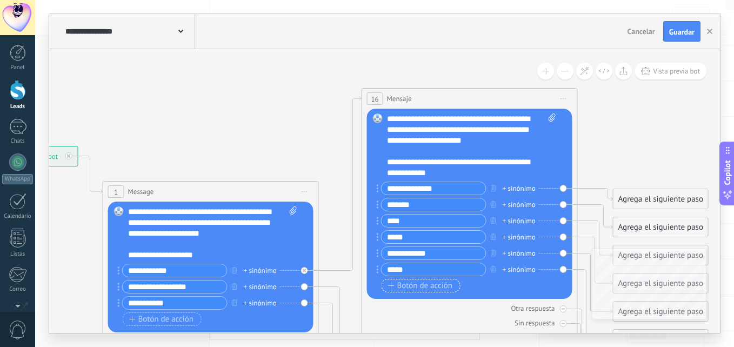
type input "*****"
click at [414, 287] on span "Botón de acción" at bounding box center [420, 285] width 65 height 9
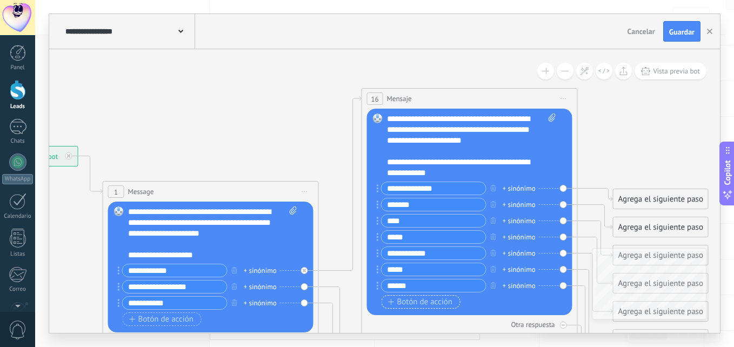
type input "******"
click at [420, 303] on span "Botón de acción" at bounding box center [420, 302] width 65 height 9
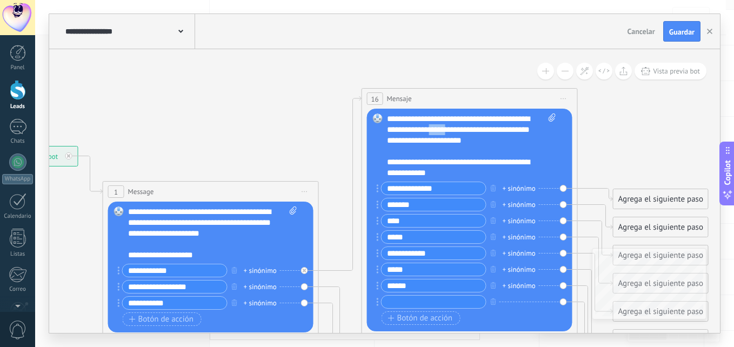
drag, startPoint x: 483, startPoint y: 131, endPoint x: 465, endPoint y: 133, distance: 18.0
click at [465, 133] on div "**********" at bounding box center [471, 145] width 169 height 65
click at [546, 117] on span at bounding box center [550, 145] width 10 height 65
click input "Subir" at bounding box center [0, 0] width 0 height 0
click at [554, 116] on icon at bounding box center [551, 117] width 7 height 8
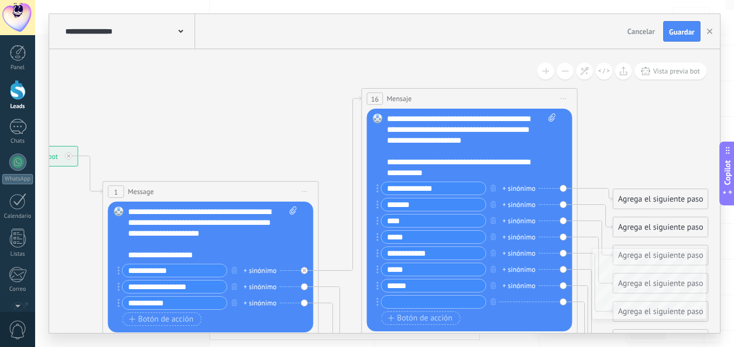
click input "Subir" at bounding box center [0, 0] width 0 height 0
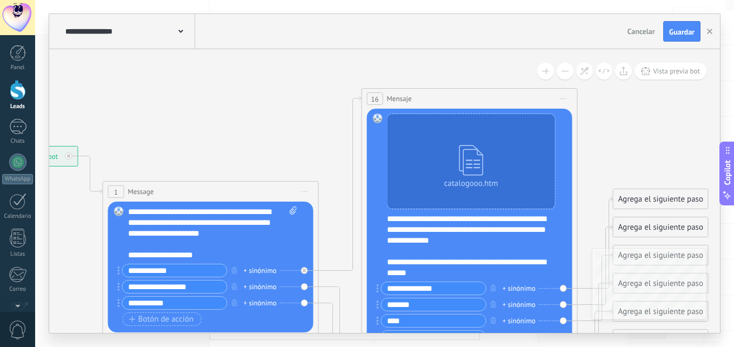
drag, startPoint x: 733, startPoint y: 108, endPoint x: 730, endPoint y: 148, distance: 39.6
click at [730, 148] on body ".abecls-1,.abecls-2{fill-rule:evenodd}.abecls-2{fill:#fff} .abhcls-1{fill:none}…" at bounding box center [367, 105] width 734 height 347
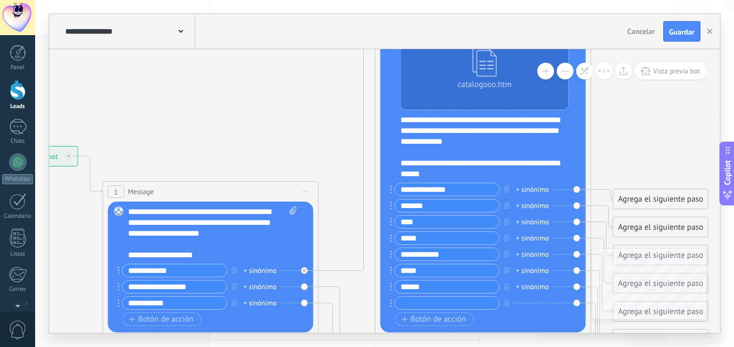
drag, startPoint x: 524, startPoint y: 99, endPoint x: 537, endPoint y: 1, distance: 98.7
click at [537, 1] on div "**********" at bounding box center [384, 173] width 699 height 347
click at [440, 299] on input "text" at bounding box center [447, 303] width 104 height 12
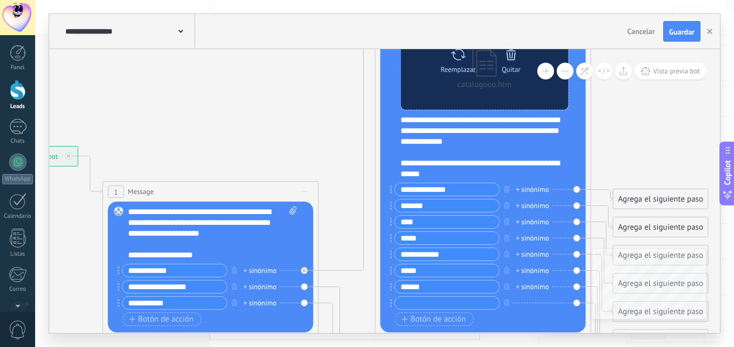
click at [513, 64] on div at bounding box center [511, 55] width 15 height 22
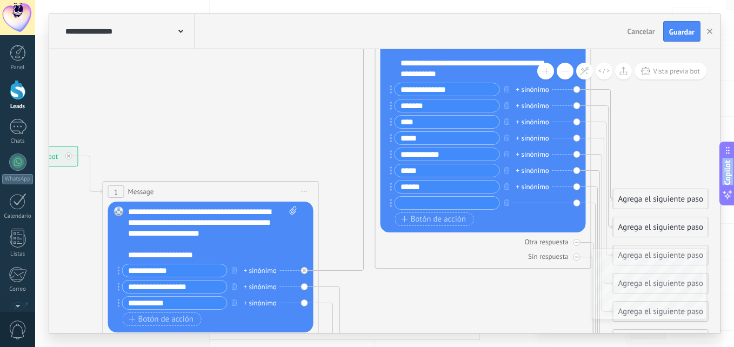
drag, startPoint x: 733, startPoint y: 229, endPoint x: 735, endPoint y: 189, distance: 40.0
click at [733, 189] on html ".abecls-1,.abecls-2{fill-rule:evenodd}.abecls-2{fill:#fff} .abhcls-1{fill:none}…" at bounding box center [367, 105] width 734 height 347
drag, startPoint x: 508, startPoint y: 223, endPoint x: 494, endPoint y: 252, distance: 32.1
click at [494, 252] on div "16 Mensaje ******* (a): Todos los contactos - canales seleccionados Todos los c…" at bounding box center [483, 128] width 216 height 279
drag, startPoint x: 733, startPoint y: 100, endPoint x: 733, endPoint y: 75, distance: 25.9
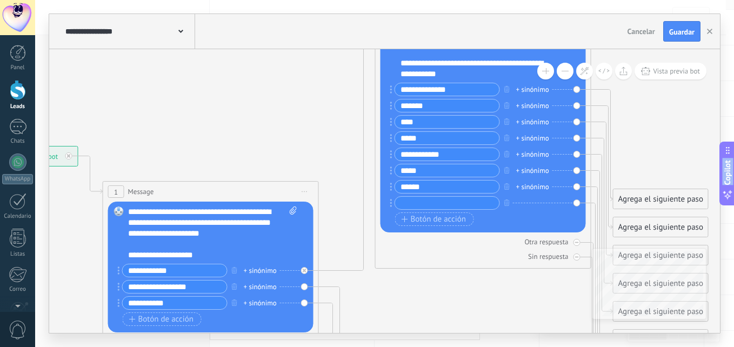
click at [733, 75] on html ".abecls-1,.abecls-2{fill-rule:evenodd}.abecls-2{fill:#fff} .abhcls-1{fill:none}…" at bounding box center [367, 105] width 734 height 347
click at [569, 71] on button at bounding box center [565, 71] width 17 height 17
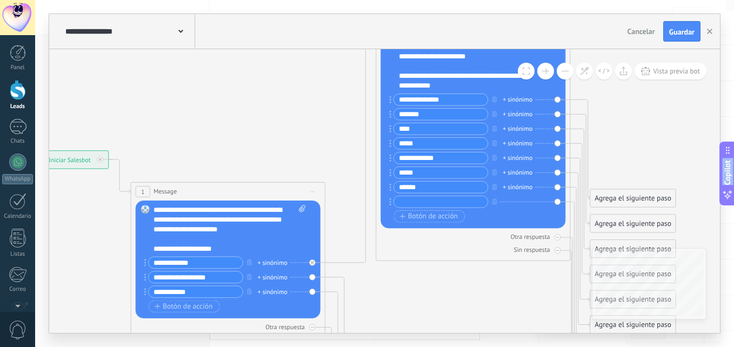
click at [569, 71] on button at bounding box center [565, 71] width 17 height 17
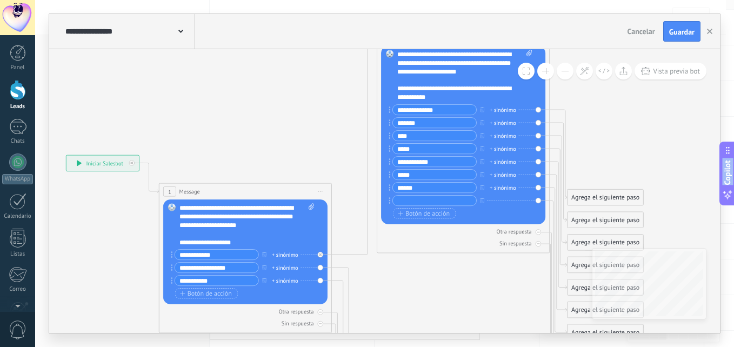
click at [569, 71] on button at bounding box center [565, 71] width 17 height 17
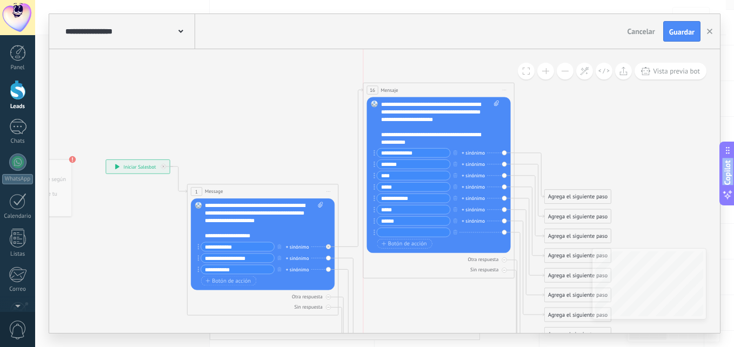
drag, startPoint x: 412, startPoint y: 56, endPoint x: 396, endPoint y: 89, distance: 36.5
click at [396, 89] on span "Mensaje" at bounding box center [389, 89] width 17 height 7
click at [494, 104] on icon at bounding box center [496, 102] width 5 height 5
click input "Subir" at bounding box center [0, 0] width 0 height 0
click at [493, 104] on span at bounding box center [495, 122] width 7 height 45
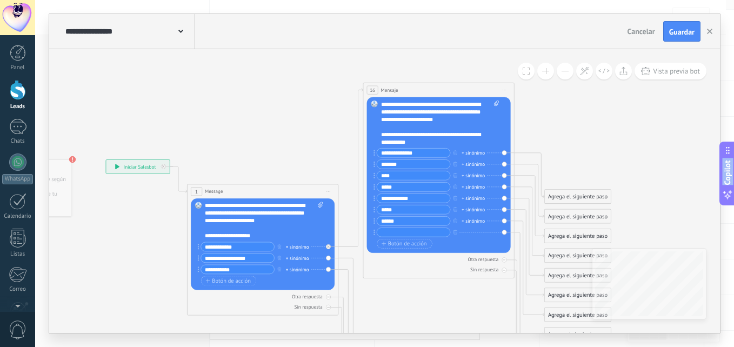
click input "Subir" at bounding box center [0, 0] width 0 height 0
click at [495, 105] on icon at bounding box center [496, 103] width 5 height 6
click input "Subir" at bounding box center [0, 0] width 0 height 0
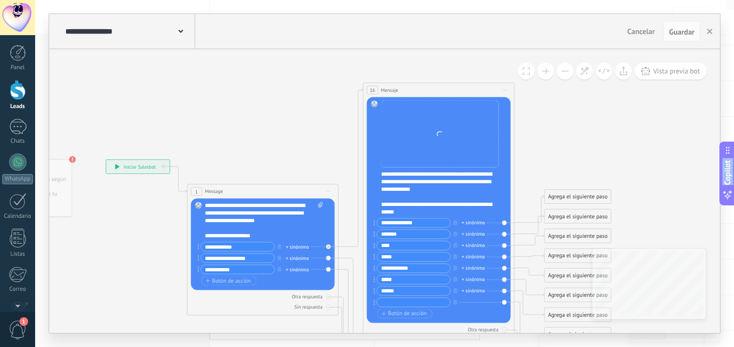
click at [393, 299] on input "text" at bounding box center [413, 302] width 73 height 9
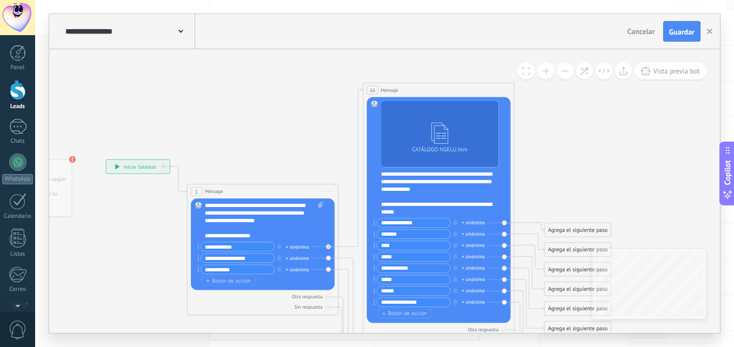
click at [394, 302] on input "**********" at bounding box center [413, 302] width 73 height 9
click at [396, 300] on input "**********" at bounding box center [413, 302] width 73 height 9
type input "**********"
click at [403, 315] on span "Botón de acción" at bounding box center [403, 314] width 45 height 6
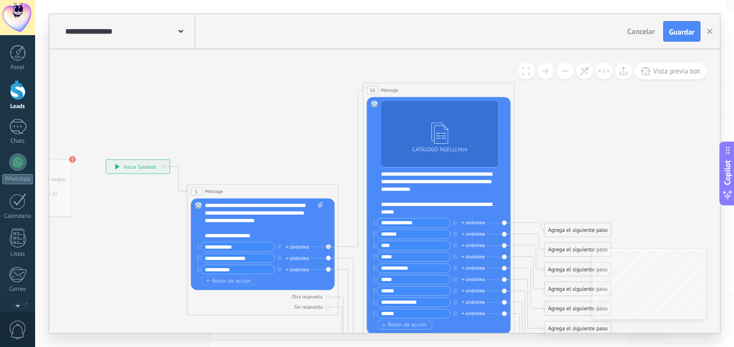
type input "******"
click at [410, 324] on span "Botón de acción" at bounding box center [403, 325] width 45 height 6
type input "********"
click at [561, 73] on button at bounding box center [565, 71] width 17 height 17
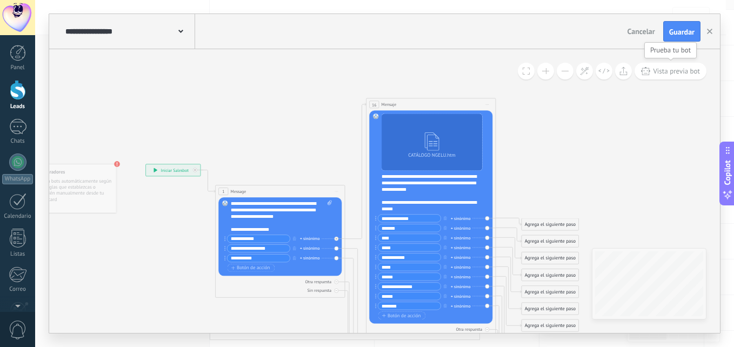
click at [672, 69] on span "Vista previa bot" at bounding box center [676, 70] width 47 height 9
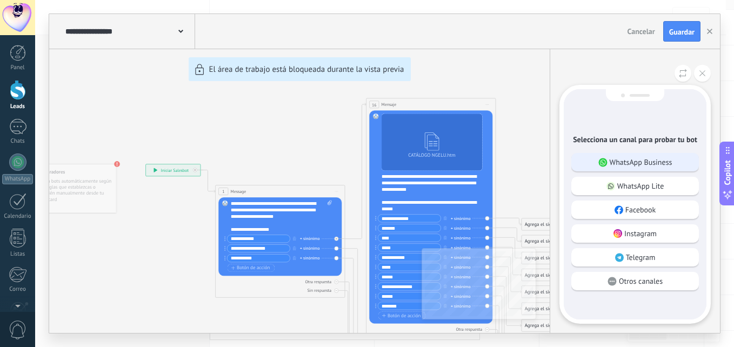
click at [643, 164] on p "WhatsApp Business" at bounding box center [640, 162] width 63 height 10
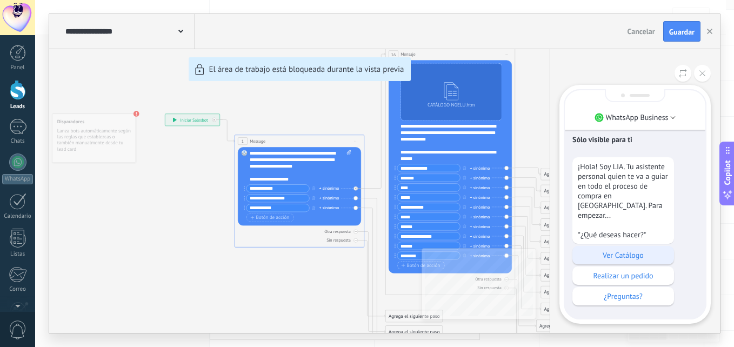
click at [628, 250] on p "Ver Catálogo" at bounding box center [623, 255] width 91 height 10
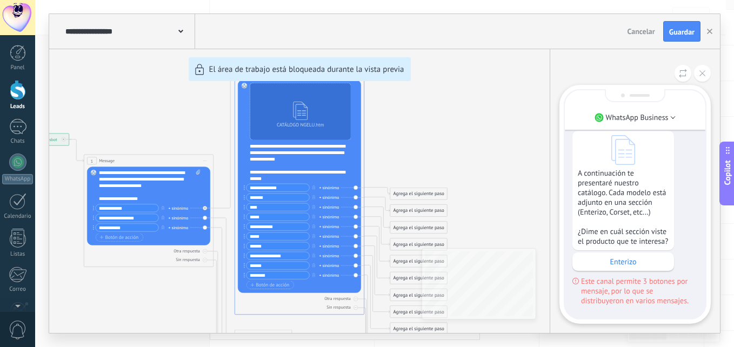
click at [699, 76] on icon at bounding box center [702, 73] width 6 height 6
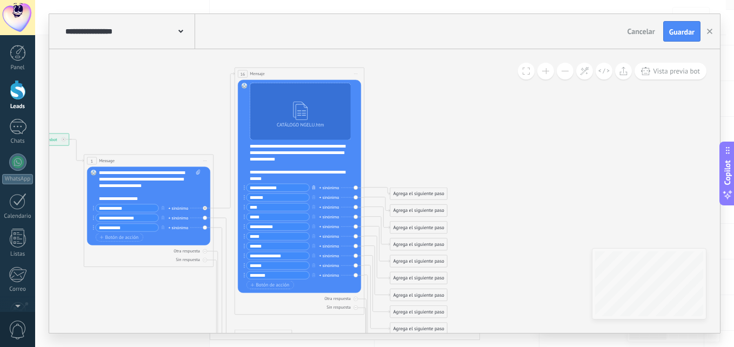
click at [315, 188] on icon "button" at bounding box center [313, 187] width 3 height 4
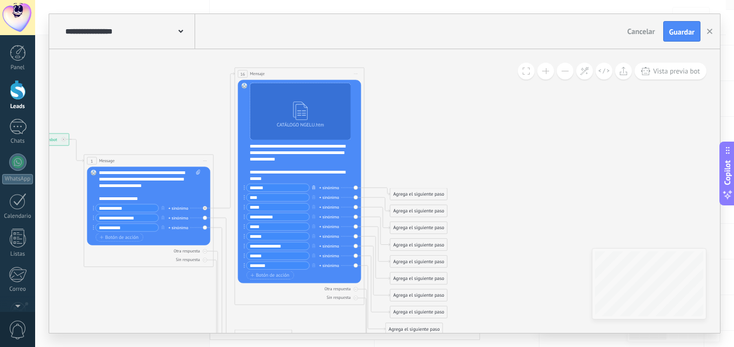
click at [315, 188] on icon "button" at bounding box center [313, 187] width 3 height 4
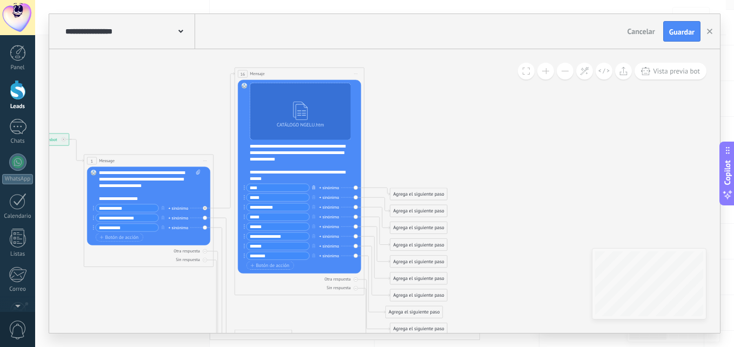
click at [315, 188] on icon "button" at bounding box center [313, 187] width 3 height 4
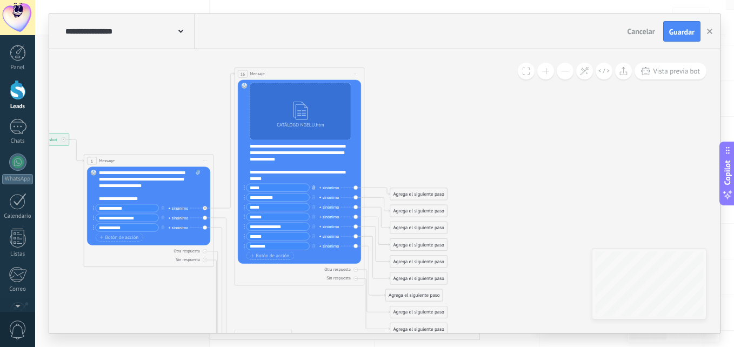
click at [315, 188] on icon "button" at bounding box center [313, 187] width 3 height 4
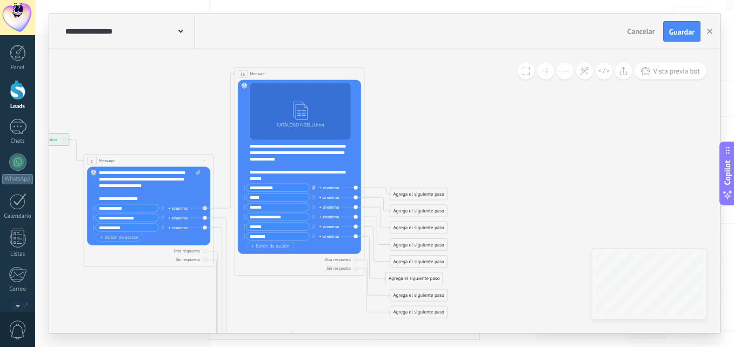
click at [315, 188] on icon "button" at bounding box center [313, 187] width 3 height 4
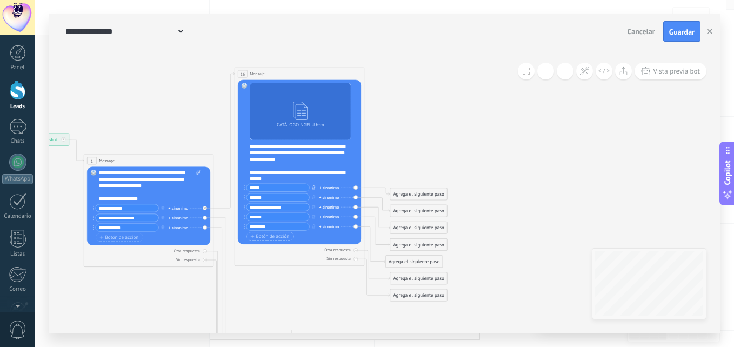
click at [315, 188] on icon "button" at bounding box center [313, 187] width 3 height 4
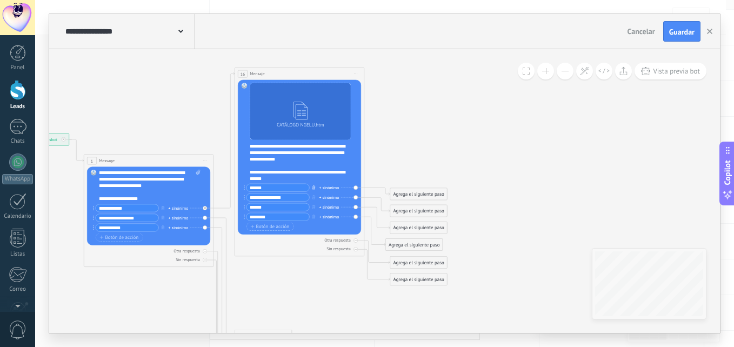
click at [315, 188] on icon "button" at bounding box center [313, 187] width 3 height 4
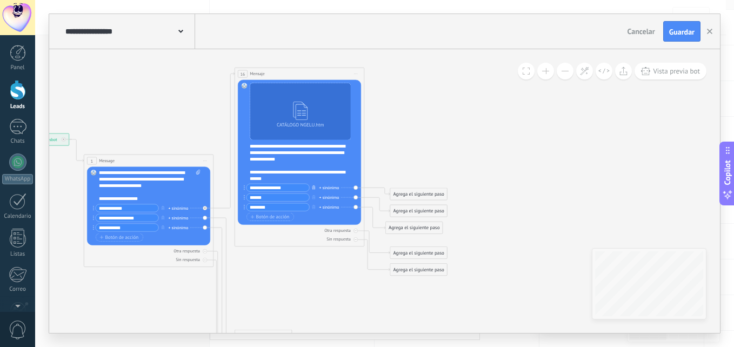
click at [315, 188] on icon "button" at bounding box center [313, 187] width 3 height 4
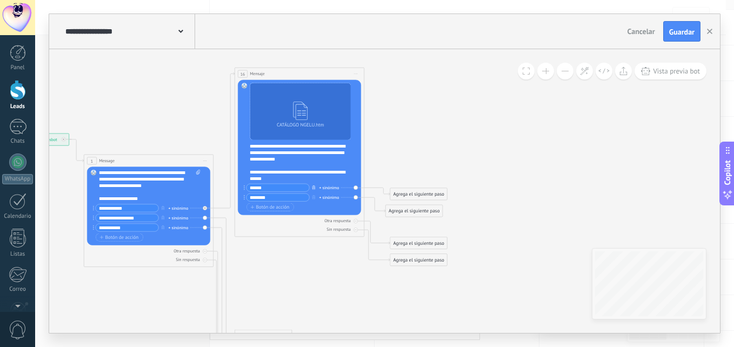
click at [315, 188] on icon "button" at bounding box center [313, 187] width 3 height 4
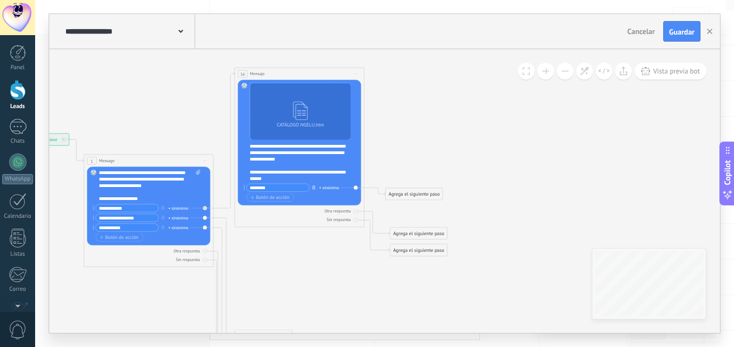
click at [315, 188] on icon "button" at bounding box center [313, 187] width 3 height 4
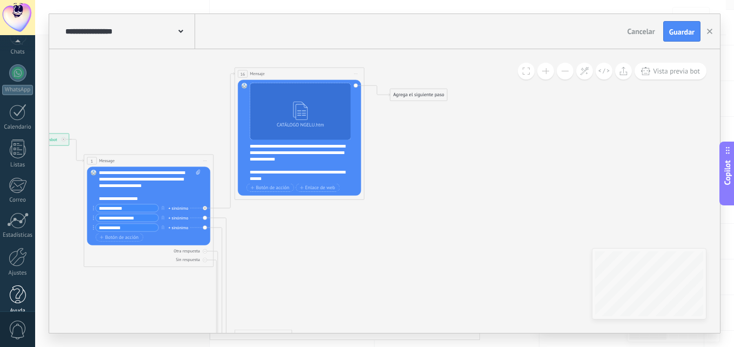
scroll to position [103, 0]
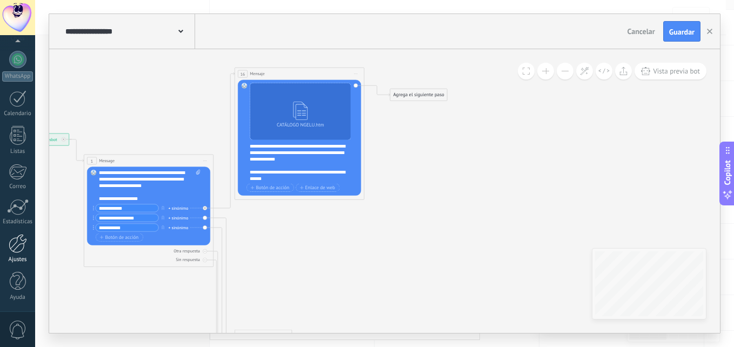
click at [12, 245] on div at bounding box center [18, 243] width 18 height 19
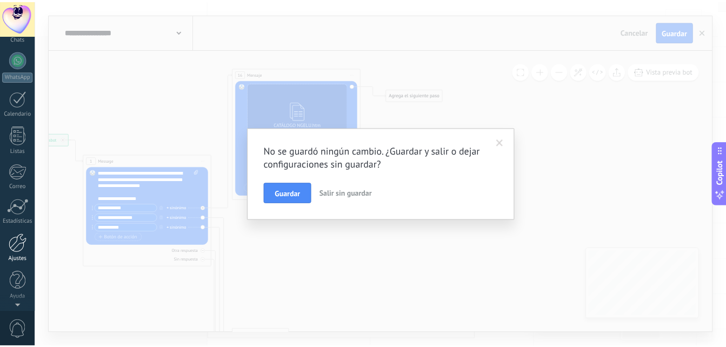
scroll to position [0, 0]
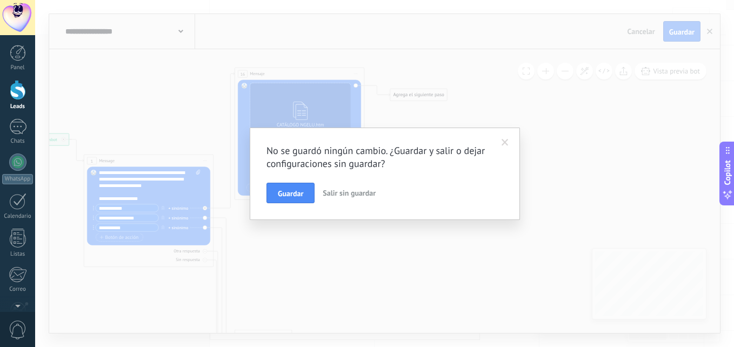
click at [339, 193] on span "Salir sin guardar" at bounding box center [349, 193] width 53 height 10
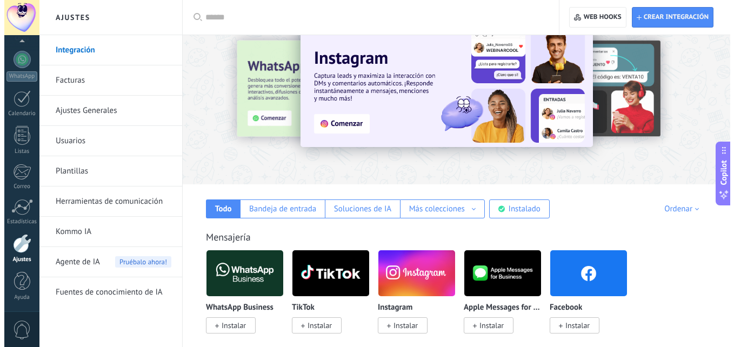
scroll to position [145, 0]
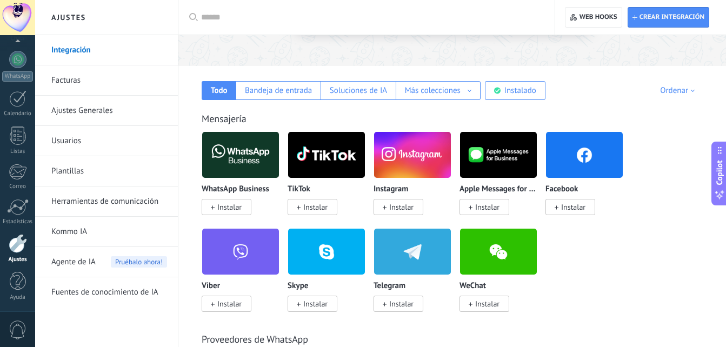
click at [220, 207] on span "Instalar" at bounding box center [229, 207] width 24 height 10
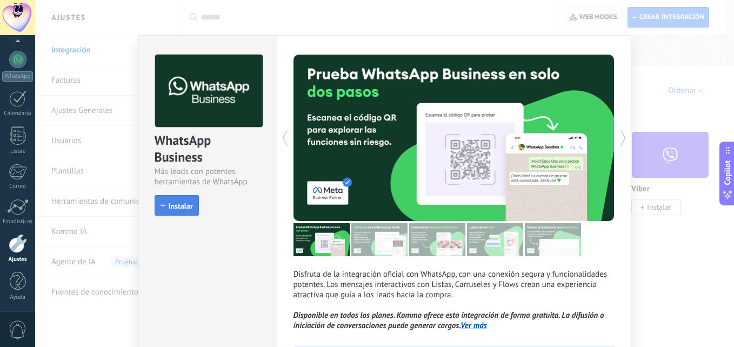
click at [173, 206] on span "Instalar" at bounding box center [181, 206] width 24 height 8
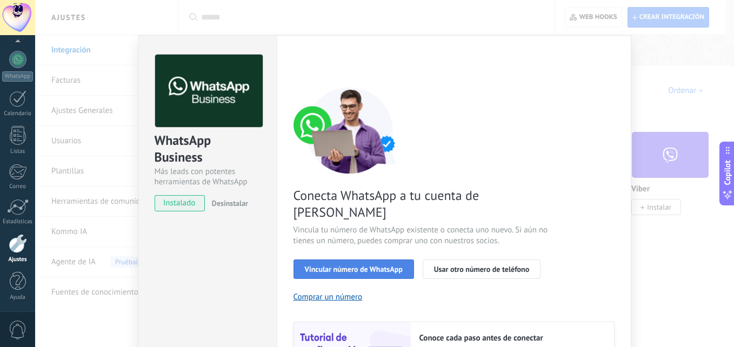
click at [355, 265] on span "Vincular número de WhatsApp" at bounding box center [354, 269] width 98 height 8
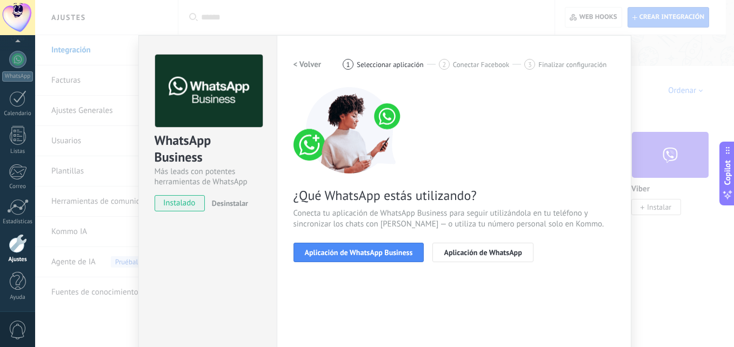
click at [355, 256] on span "Aplicación de WhatsApp Business" at bounding box center [359, 253] width 108 height 8
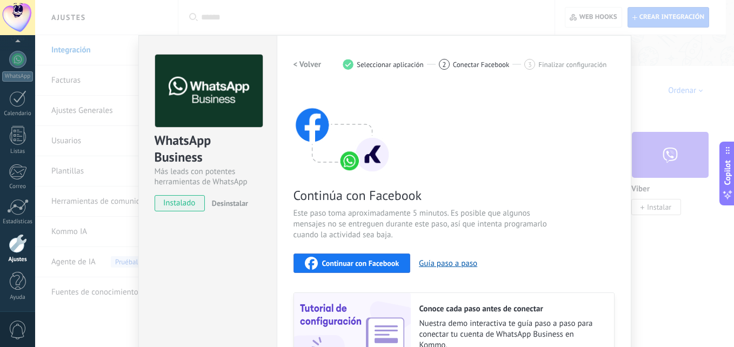
click at [376, 270] on button "Continuar con Facebook" at bounding box center [351, 262] width 117 height 19
click at [341, 264] on span "Continuar con Facebook" at bounding box center [360, 263] width 77 height 8
click at [354, 262] on span "Continuar con Facebook" at bounding box center [360, 263] width 77 height 8
click at [231, 203] on span "Desinstalar" at bounding box center [230, 203] width 36 height 10
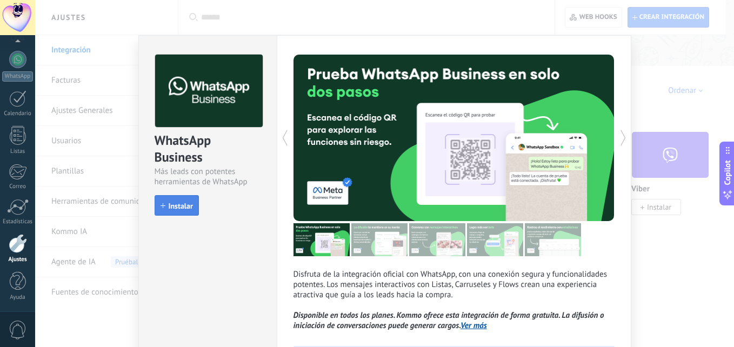
click at [180, 197] on button "Instalar" at bounding box center [177, 205] width 44 height 21
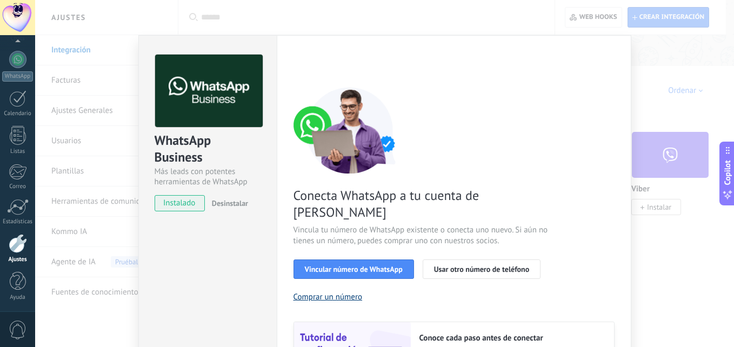
click at [339, 292] on button "Comprar un número" at bounding box center [327, 297] width 69 height 10
click at [677, 125] on div "WhatsApp Business Más leads con potentes herramientas de WhatsApp instalado Des…" at bounding box center [384, 173] width 699 height 347
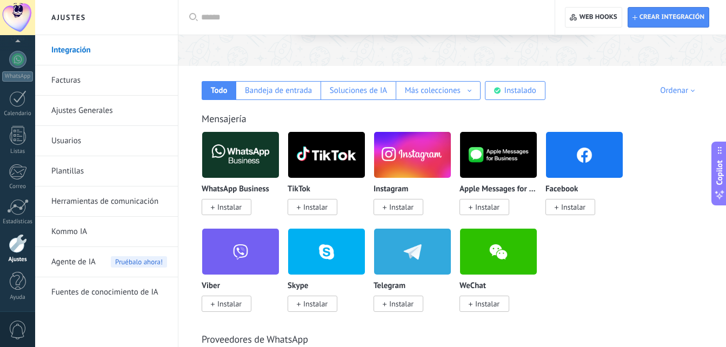
click at [78, 236] on link "Kommo IA" at bounding box center [109, 232] width 116 height 30
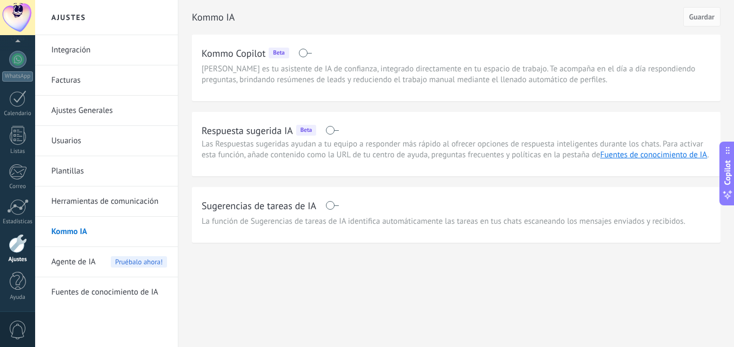
click at [72, 264] on span "Agente de IA" at bounding box center [73, 262] width 44 height 30
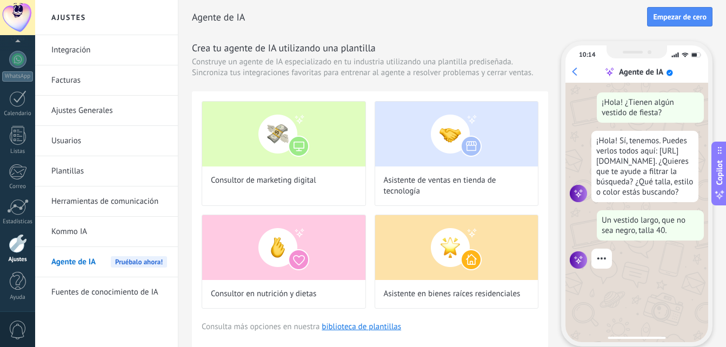
scroll to position [32, 0]
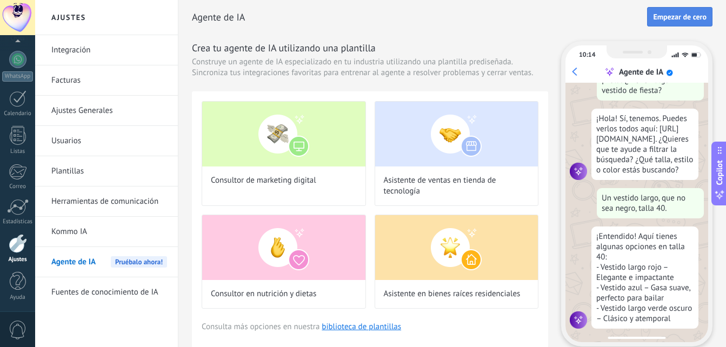
click at [672, 17] on span "Empezar de cero" at bounding box center [679, 17] width 53 height 8
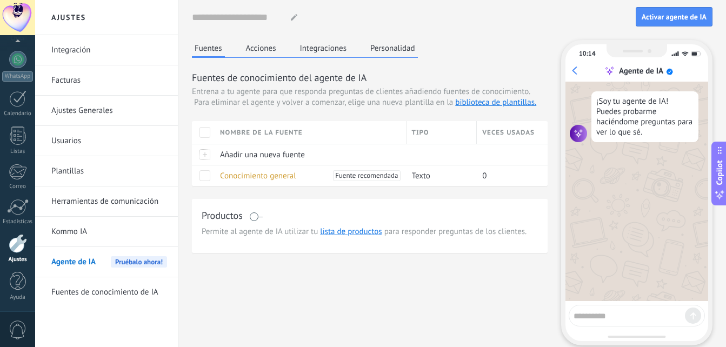
click at [300, 52] on button "Integraciones" at bounding box center [323, 48] width 52 height 16
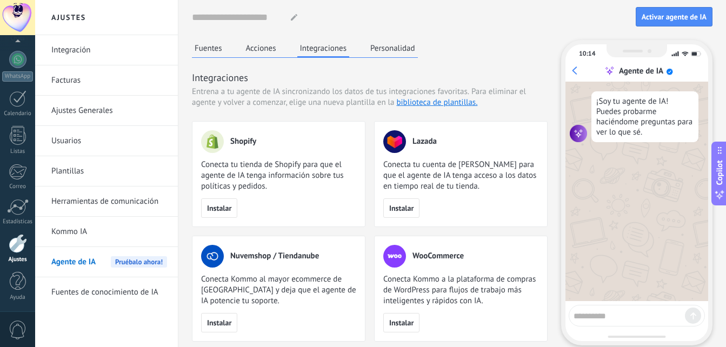
click at [218, 56] on button "Fuentes" at bounding box center [208, 48] width 33 height 16
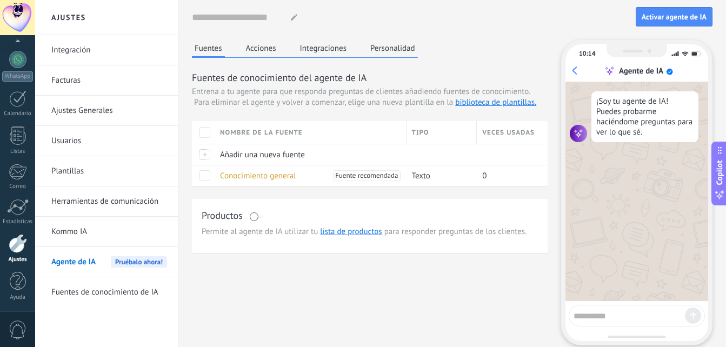
click at [326, 55] on button "Integraciones" at bounding box center [323, 48] width 52 height 16
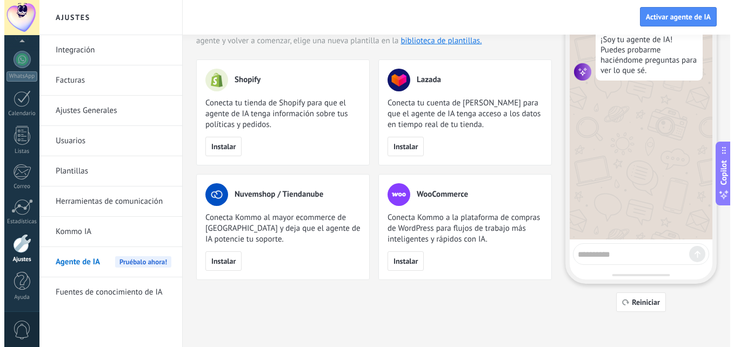
scroll to position [0, 0]
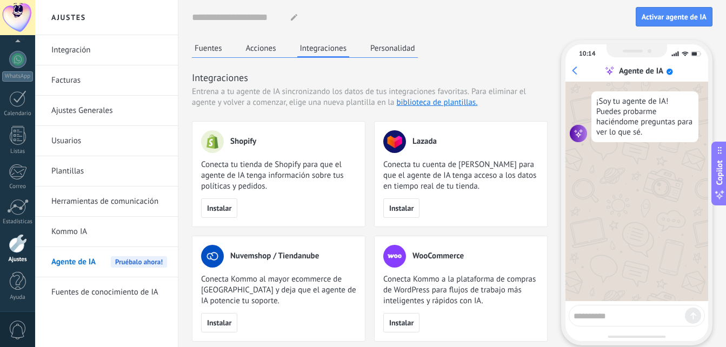
click at [207, 52] on button "Fuentes" at bounding box center [208, 48] width 33 height 16
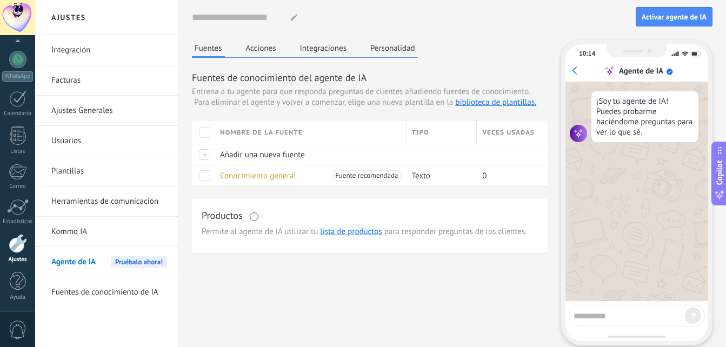
click at [253, 216] on span at bounding box center [256, 216] width 14 height 9
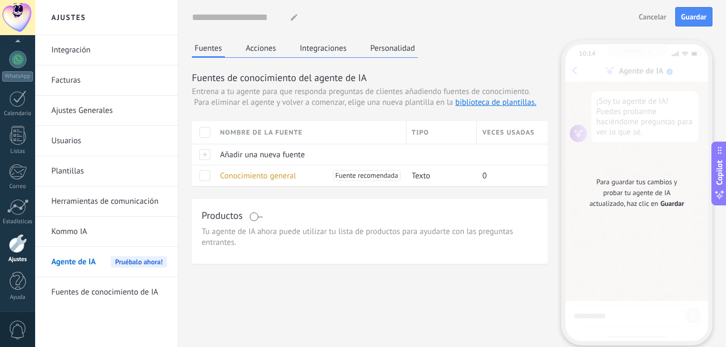
click at [254, 214] on span at bounding box center [256, 216] width 14 height 9
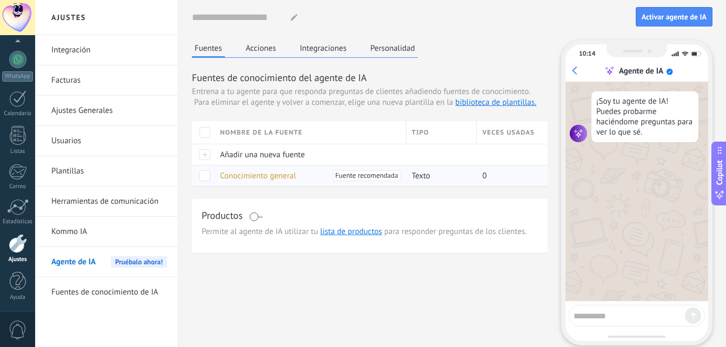
click at [227, 178] on span "Conocimiento general" at bounding box center [258, 176] width 76 height 10
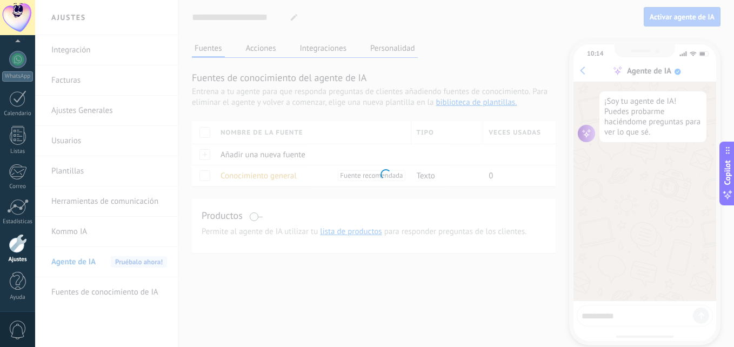
type textarea "**********"
type input "**********"
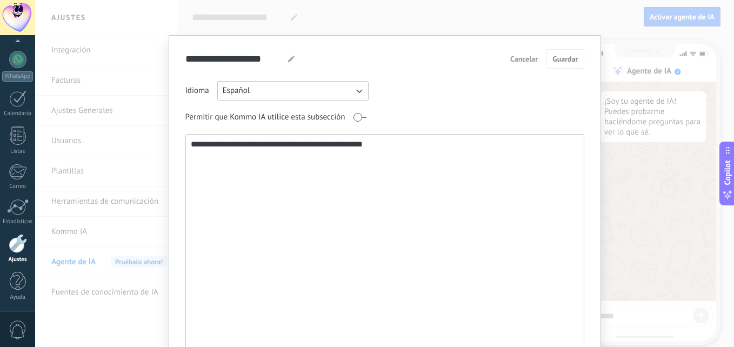
drag, startPoint x: 428, startPoint y: 149, endPoint x: 71, endPoint y: 131, distance: 358.1
click at [71, 131] on div "**********" at bounding box center [384, 173] width 699 height 347
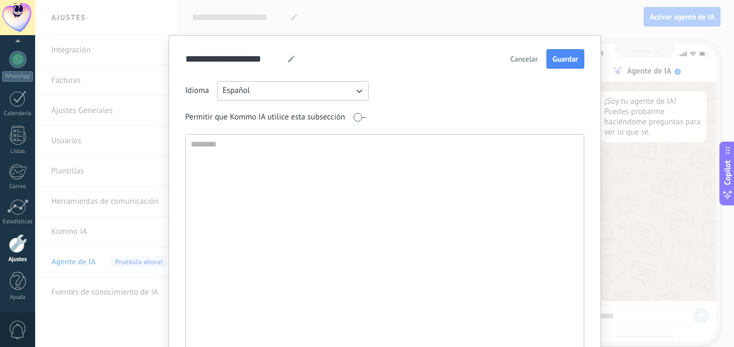
click at [534, 31] on div "**********" at bounding box center [384, 173] width 699 height 347
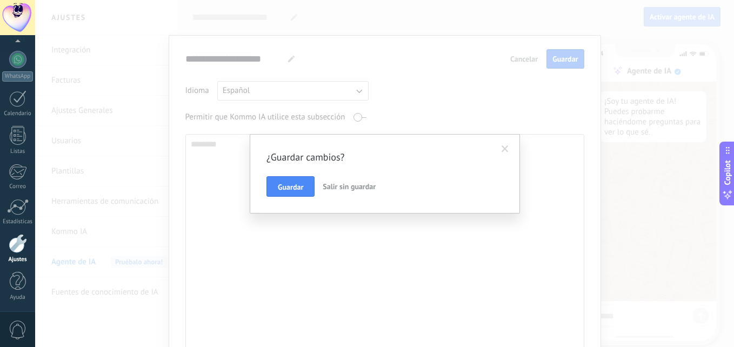
click at [341, 189] on span "Salir sin guardar" at bounding box center [349, 187] width 53 height 10
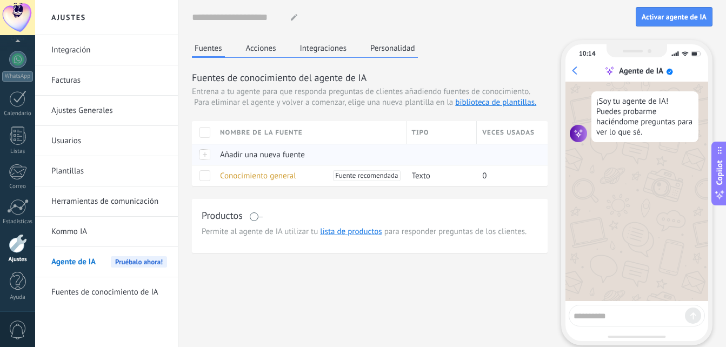
click at [280, 152] on span "Añadir una nueva fuente" at bounding box center [262, 155] width 85 height 10
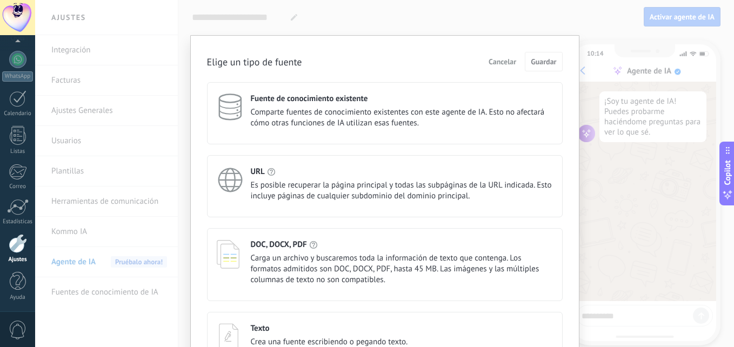
click at [352, 327] on div "Texto" at bounding box center [329, 328] width 157 height 10
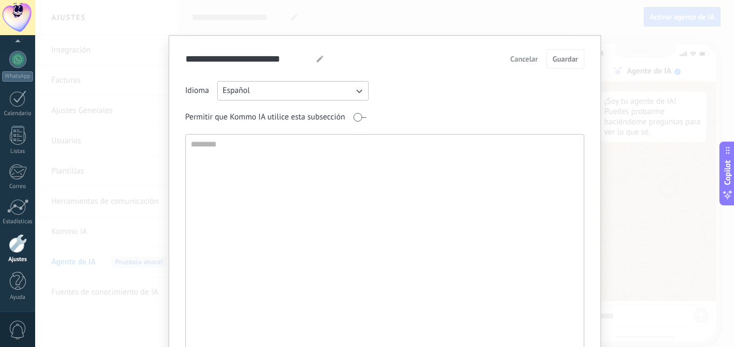
click at [517, 63] on span "Cancelar" at bounding box center [524, 59] width 28 height 8
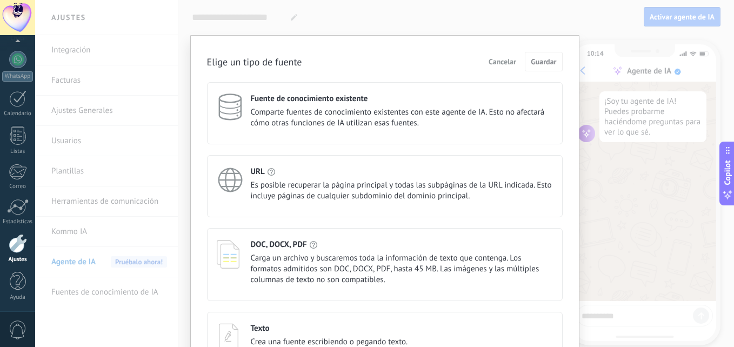
click at [373, 185] on span "Es posible recuperar la página principal y todas las subpáginas de la URL indic…" at bounding box center [402, 191] width 302 height 22
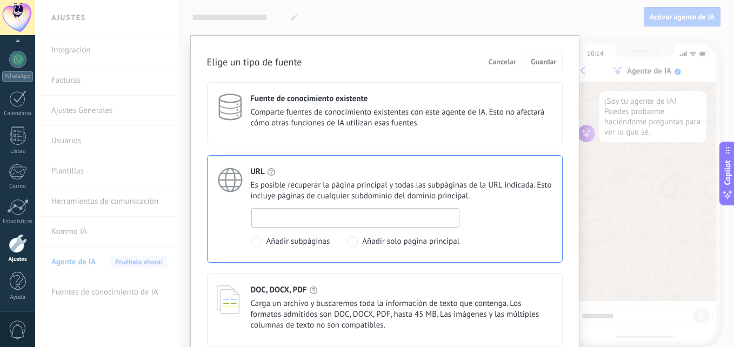
click at [340, 219] on input at bounding box center [355, 217] width 207 height 17
paste input "**********"
type input "**********"
click at [535, 68] on button "Guardar" at bounding box center [543, 61] width 37 height 19
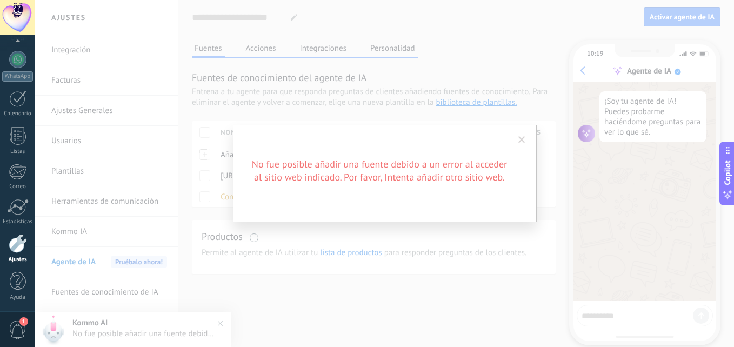
click at [508, 135] on div "No fue posible añadir una fuente debido a un error al acceder al sitio web indi…" at bounding box center [385, 173] width 304 height 97
click at [527, 133] on span at bounding box center [522, 140] width 18 height 18
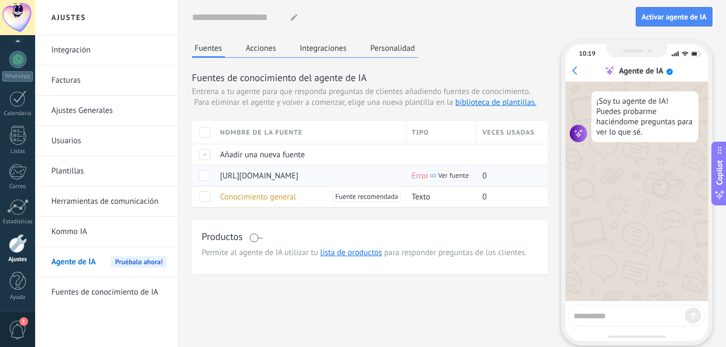
click at [209, 176] on span at bounding box center [204, 175] width 11 height 11
click at [230, 179] on span "Eliminar" at bounding box center [240, 175] width 29 height 21
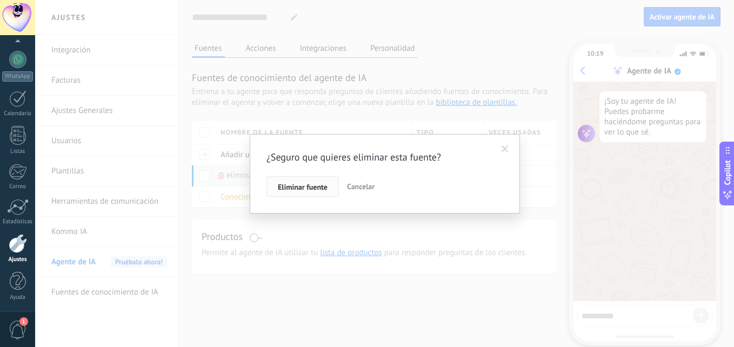
click at [283, 180] on button "Eliminar fuente" at bounding box center [302, 186] width 72 height 21
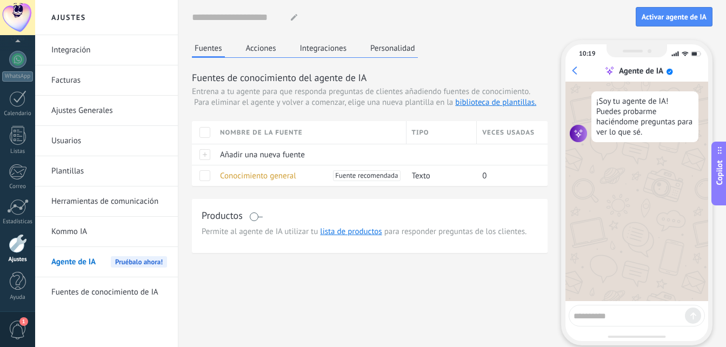
click at [602, 320] on textarea at bounding box center [628, 314] width 111 height 14
type textarea "**********"
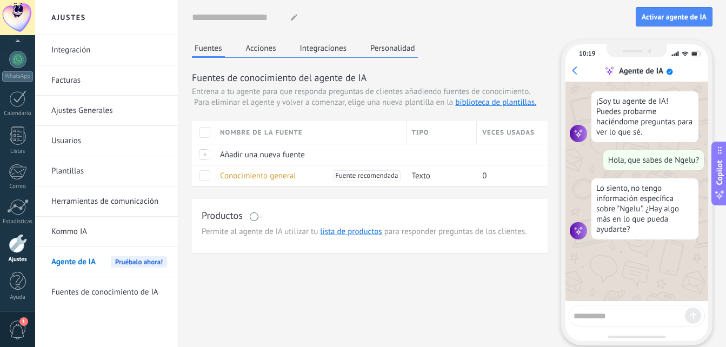
click at [137, 293] on link "Fuentes de conocimiento de IA" at bounding box center [109, 292] width 116 height 30
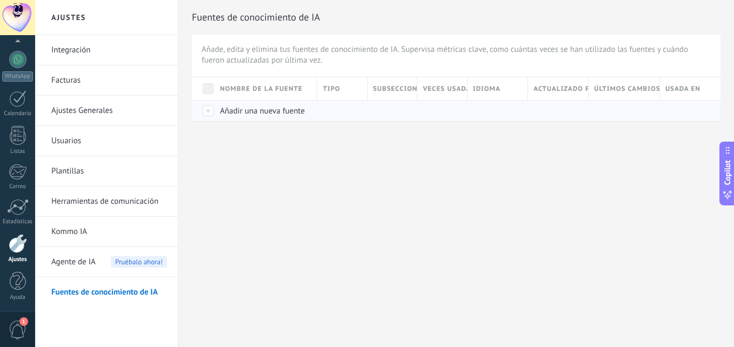
click at [255, 113] on span "Añadir una nueva fuente" at bounding box center [262, 111] width 85 height 10
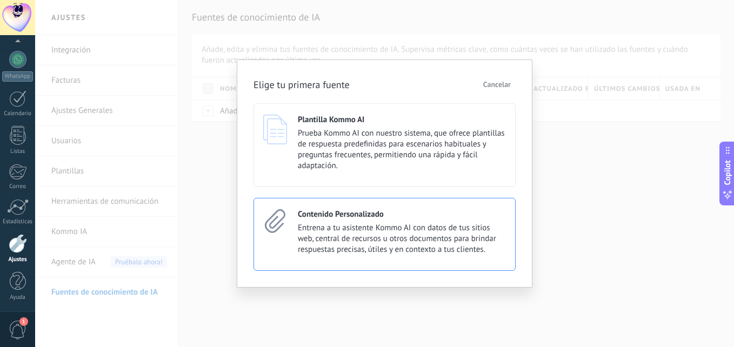
click at [489, 230] on span "Entrena a tu asistente Kommo AI con datos de tus sitios web, central de recurso…" at bounding box center [402, 239] width 208 height 32
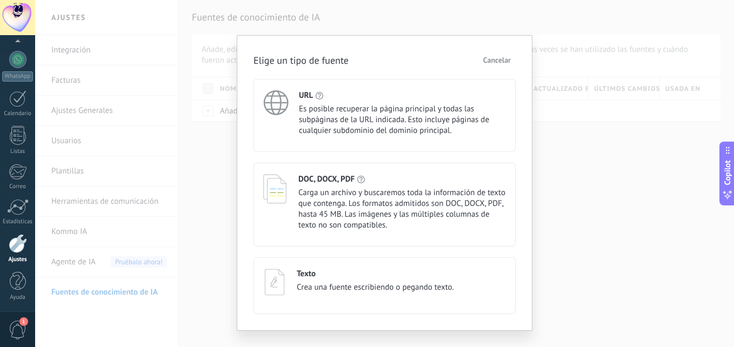
click at [355, 283] on span "Crea una fuente escribiendo o pegando texto." at bounding box center [375, 287] width 157 height 11
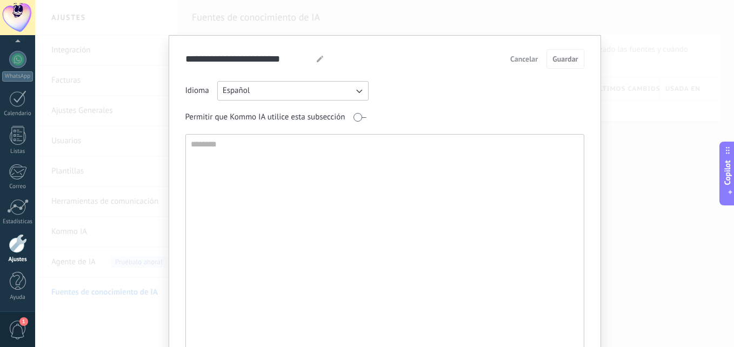
type textarea "*"
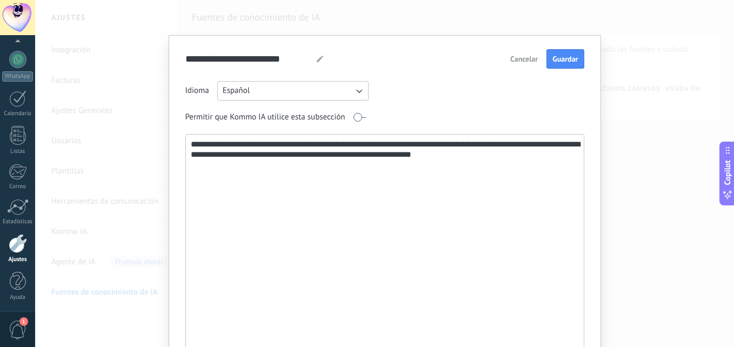
click at [482, 144] on textarea "**********" at bounding box center [383, 251] width 395 height 232
click at [480, 143] on textarea "**********" at bounding box center [383, 251] width 395 height 232
click at [499, 158] on textarea "**********" at bounding box center [383, 251] width 395 height 232
click at [446, 157] on textarea "**********" at bounding box center [383, 251] width 395 height 232
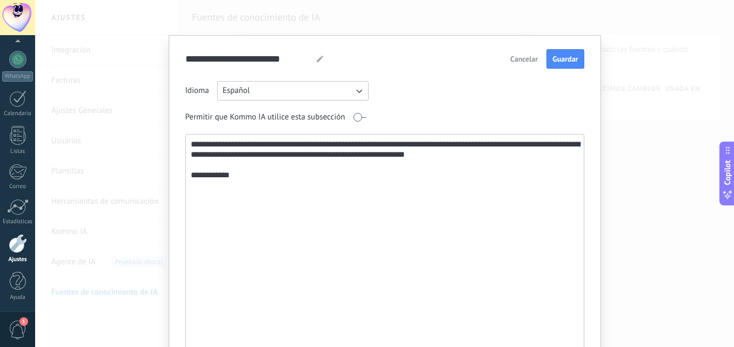
drag, startPoint x: 274, startPoint y: 168, endPoint x: 206, endPoint y: 185, distance: 70.1
click at [202, 185] on textarea "**********" at bounding box center [383, 251] width 395 height 232
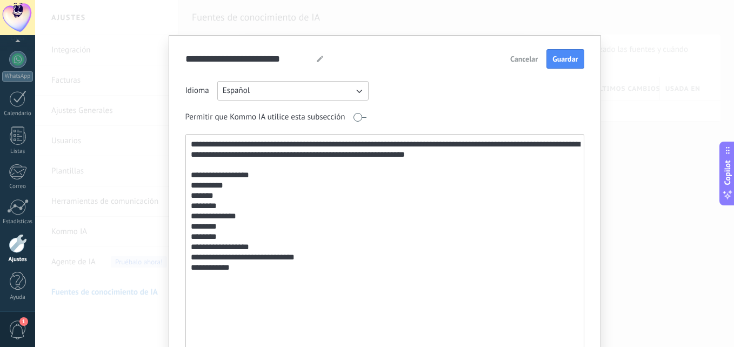
click at [224, 267] on textarea "**********" at bounding box center [383, 251] width 395 height 232
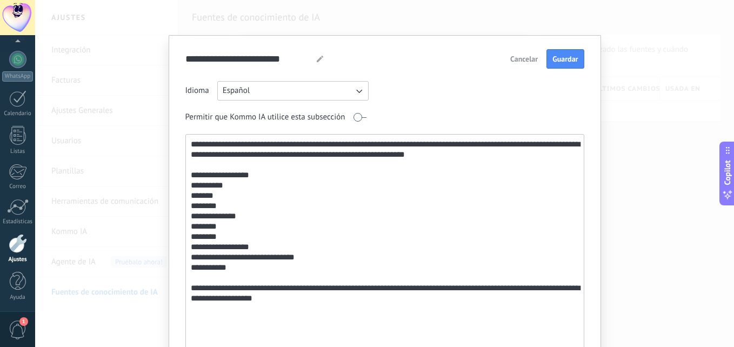
drag, startPoint x: 311, startPoint y: 297, endPoint x: 251, endPoint y: 298, distance: 60.0
click at [251, 298] on textarea "**********" at bounding box center [383, 251] width 395 height 232
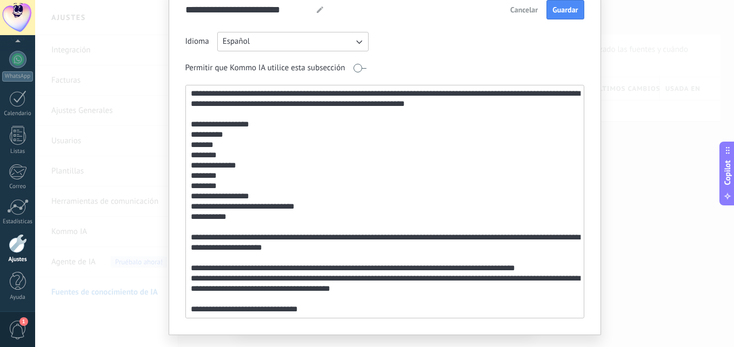
scroll to position [59, 0]
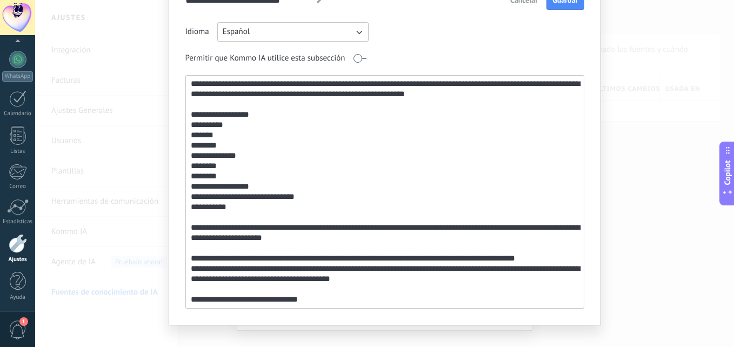
drag, startPoint x: 292, startPoint y: 344, endPoint x: 188, endPoint y: 279, distance: 122.5
click at [188, 279] on textarea "**********" at bounding box center [383, 192] width 395 height 232
click at [292, 281] on textarea "**********" at bounding box center [383, 192] width 395 height 232
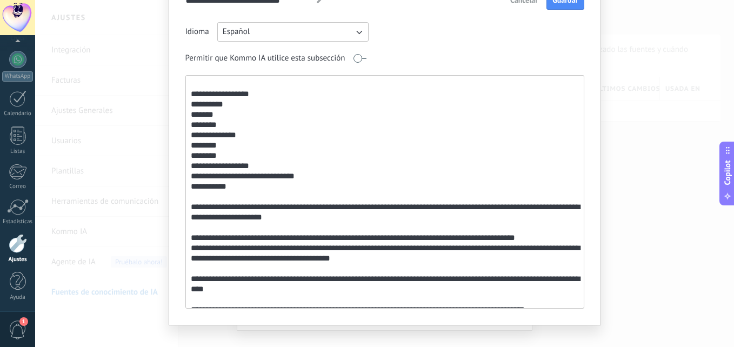
scroll to position [29, 0]
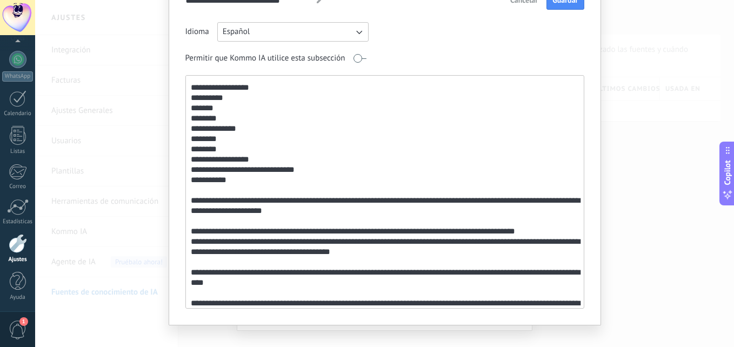
click at [443, 301] on textarea at bounding box center [383, 192] width 395 height 232
drag, startPoint x: 259, startPoint y: 291, endPoint x: 186, endPoint y: 297, distance: 72.6
click at [186, 297] on textarea at bounding box center [383, 192] width 395 height 232
click at [554, 305] on textarea at bounding box center [383, 192] width 395 height 232
click at [482, 303] on textarea at bounding box center [383, 192] width 395 height 232
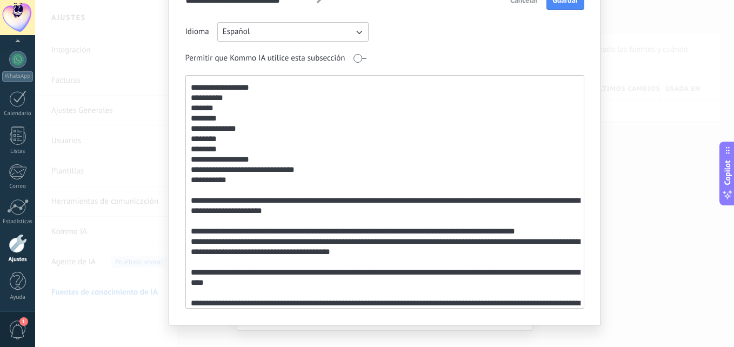
scroll to position [39, 0]
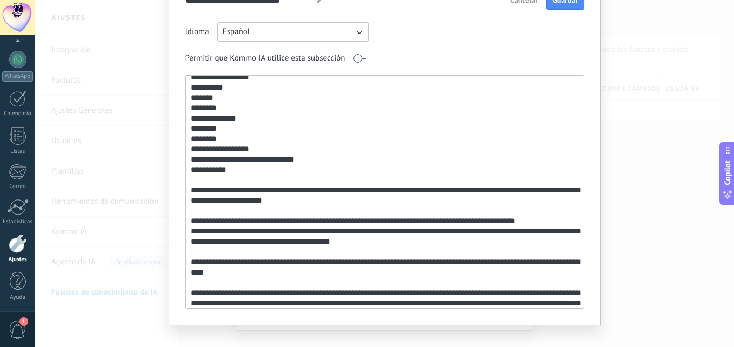
click at [323, 305] on textarea at bounding box center [383, 192] width 395 height 232
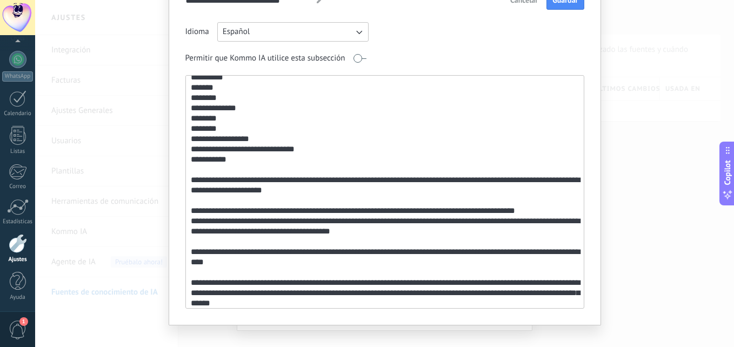
click at [342, 289] on textarea at bounding box center [383, 192] width 395 height 232
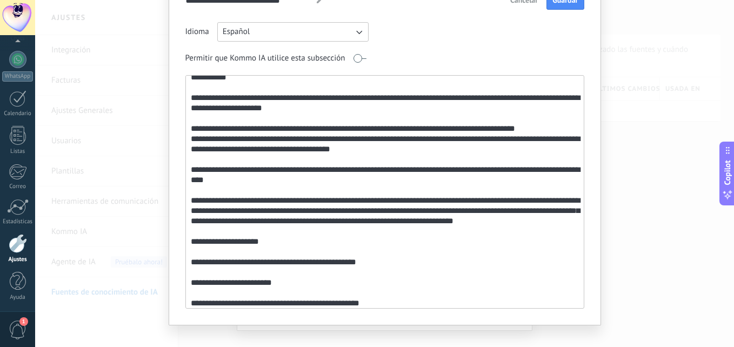
scroll to position [142, 0]
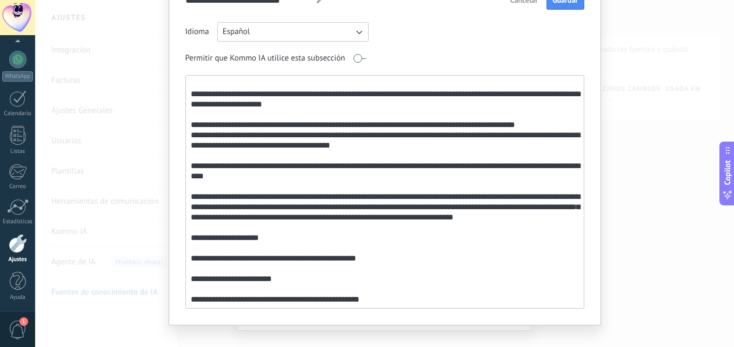
click at [542, 178] on textarea at bounding box center [383, 192] width 395 height 232
click at [543, 176] on textarea at bounding box center [383, 192] width 395 height 232
drag, startPoint x: 575, startPoint y: 198, endPoint x: 574, endPoint y: 207, distance: 8.7
click at [574, 207] on textarea at bounding box center [383, 192] width 395 height 232
click at [385, 289] on textarea at bounding box center [383, 192] width 395 height 232
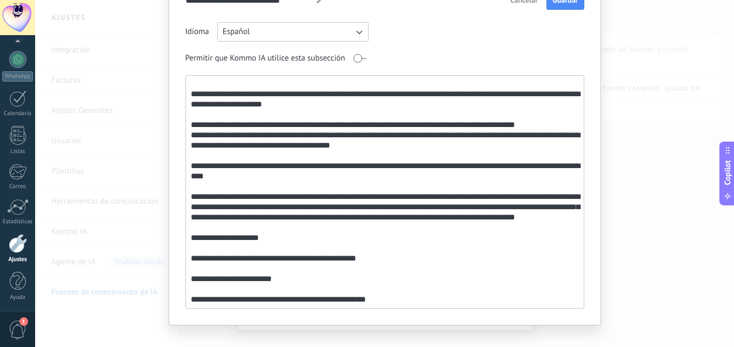
scroll to position [152, 0]
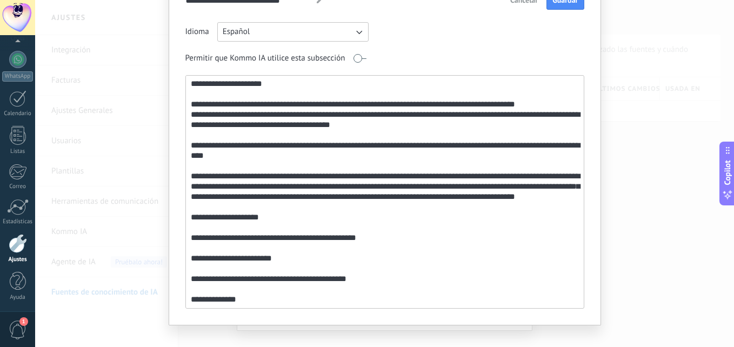
drag, startPoint x: 222, startPoint y: 303, endPoint x: 185, endPoint y: 298, distance: 37.1
click at [186, 299] on textarea at bounding box center [383, 192] width 395 height 232
click at [234, 255] on textarea at bounding box center [383, 192] width 395 height 232
drag, startPoint x: 228, startPoint y: 258, endPoint x: 183, endPoint y: 255, distance: 45.5
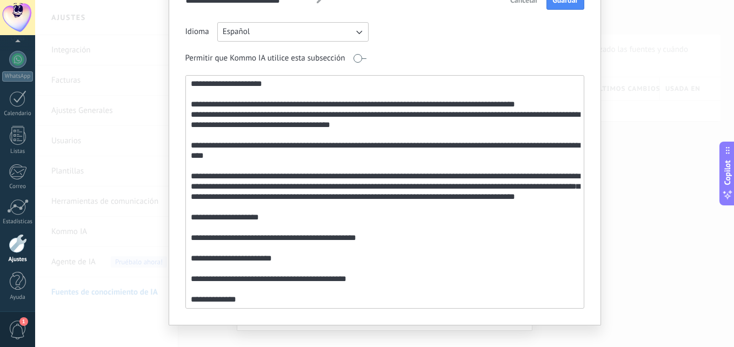
click at [183, 255] on div "**********" at bounding box center [385, 150] width 432 height 349
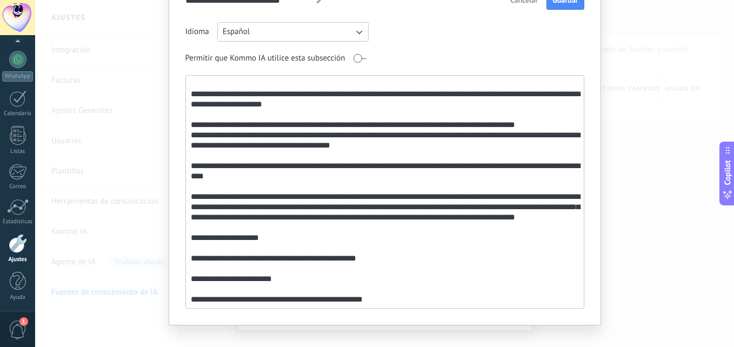
scroll to position [186, 0]
drag, startPoint x: 187, startPoint y: 112, endPoint x: 559, endPoint y: 122, distance: 371.3
click at [559, 122] on textarea at bounding box center [383, 192] width 395 height 232
click at [290, 278] on textarea at bounding box center [383, 192] width 395 height 232
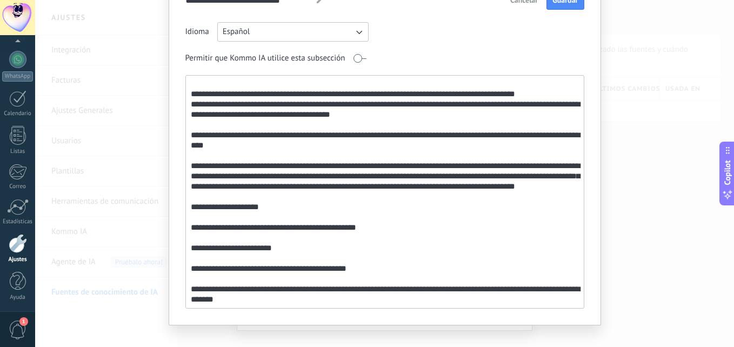
drag, startPoint x: 555, startPoint y: 267, endPoint x: 466, endPoint y: 240, distance: 93.3
click at [466, 240] on textarea at bounding box center [383, 192] width 395 height 232
click at [435, 244] on textarea at bounding box center [383, 192] width 395 height 232
drag, startPoint x: 384, startPoint y: 254, endPoint x: 187, endPoint y: 135, distance: 230.4
click at [187, 135] on textarea at bounding box center [383, 192] width 395 height 232
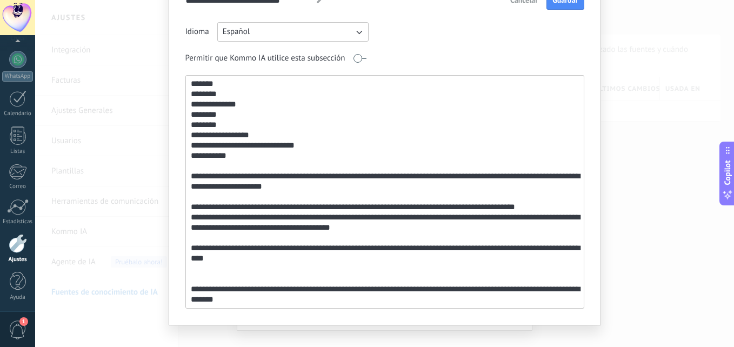
scroll to position [63, 0]
drag, startPoint x: 186, startPoint y: 233, endPoint x: 580, endPoint y: 269, distance: 394.9
click at [580, 269] on div "**********" at bounding box center [384, 191] width 399 height 233
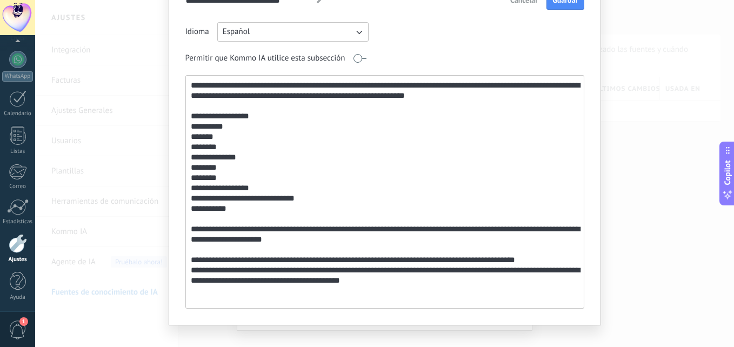
scroll to position [12, 0]
click at [475, 301] on textarea "**********" at bounding box center [383, 192] width 395 height 232
type textarea "**********"
click at [317, 3] on icon at bounding box center [320, 0] width 6 height 6
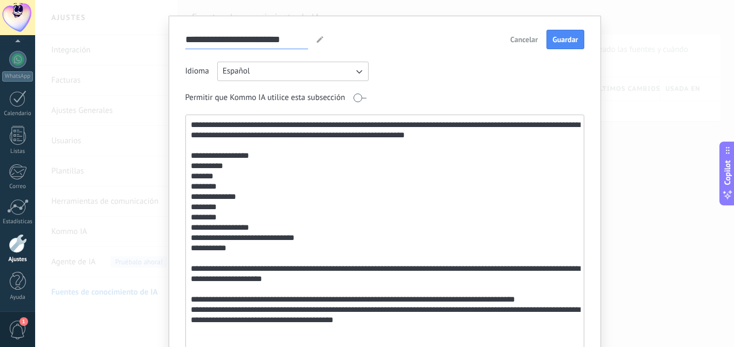
scroll to position [15, 0]
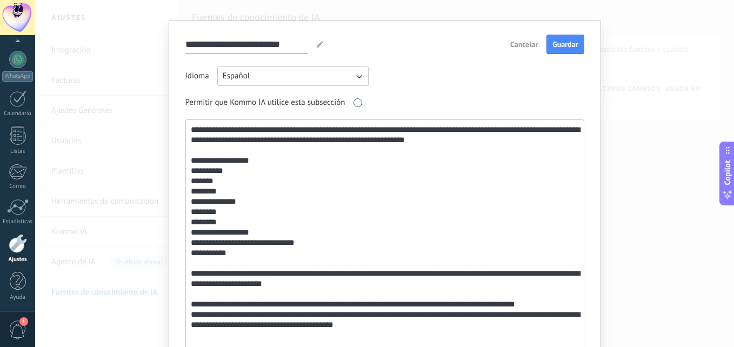
drag, startPoint x: 301, startPoint y: 10, endPoint x: 160, endPoint y: 21, distance: 141.4
click at [160, 21] on div "**********" at bounding box center [384, 173] width 699 height 347
type input "*"
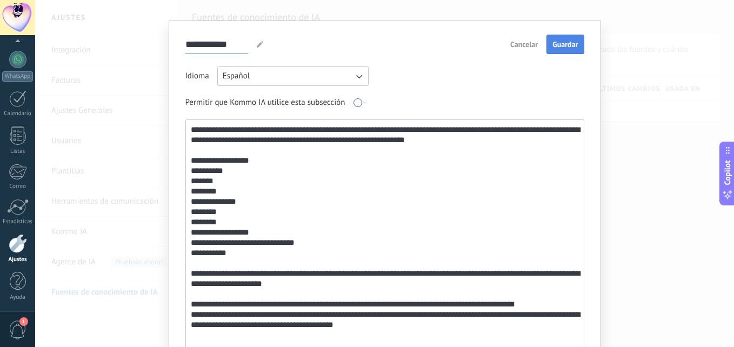
type input "**********"
click at [557, 41] on span "Guardar" at bounding box center [564, 45] width 25 height 8
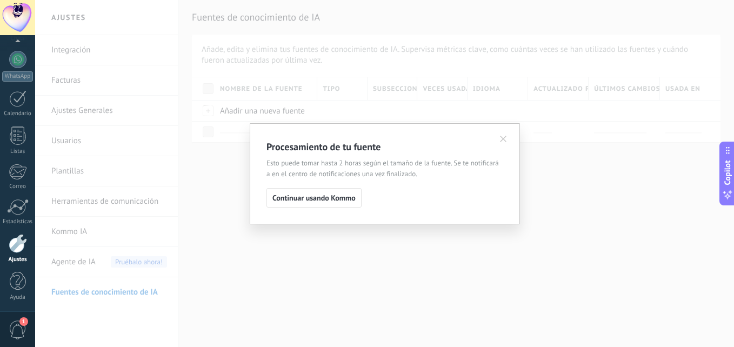
scroll to position [0, 0]
click at [506, 142] on div "Procesamiento de tu fuente Esto puede tomar hasta 2 horas según el tamaño de la…" at bounding box center [385, 173] width 270 height 101
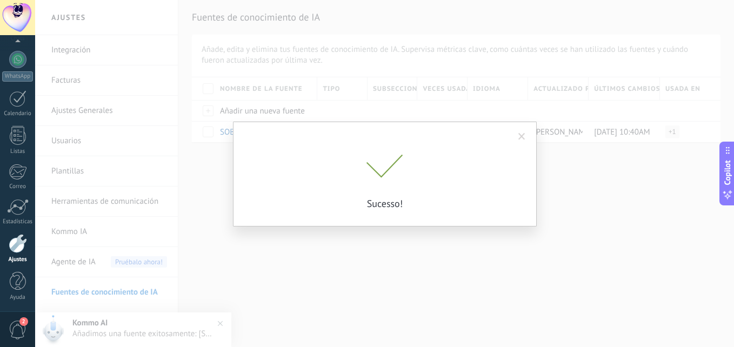
click at [521, 143] on span at bounding box center [522, 137] width 18 height 18
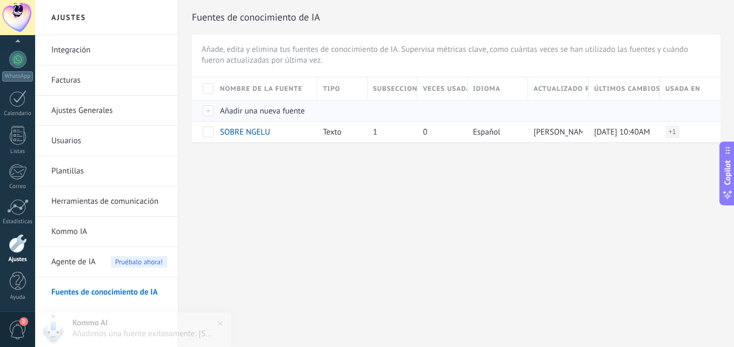
click at [308, 106] on div "Añadir una nueva fuente" at bounding box center [262, 110] width 97 height 21
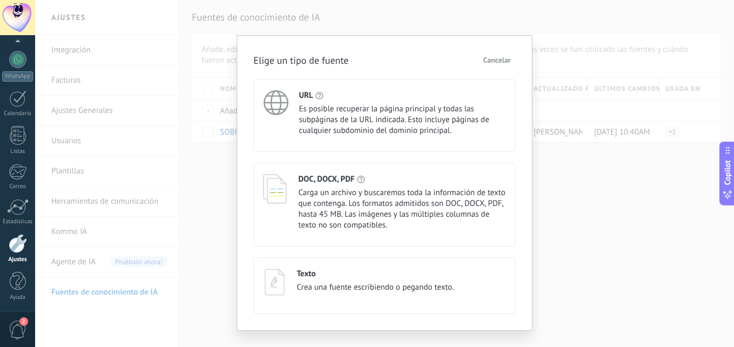
click at [353, 269] on div "Texto" at bounding box center [375, 274] width 157 height 10
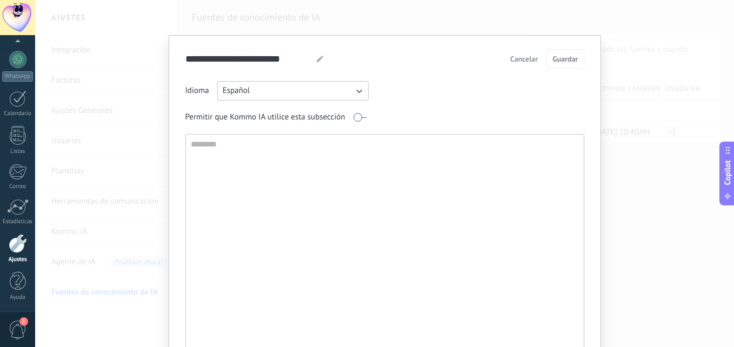
click at [317, 62] on use at bounding box center [320, 59] width 6 height 6
click at [320, 60] on icon at bounding box center [320, 59] width 6 height 6
drag, startPoint x: 304, startPoint y: 58, endPoint x: 171, endPoint y: 51, distance: 132.5
click at [171, 51] on div "**********" at bounding box center [385, 209] width 432 height 349
type input "**********"
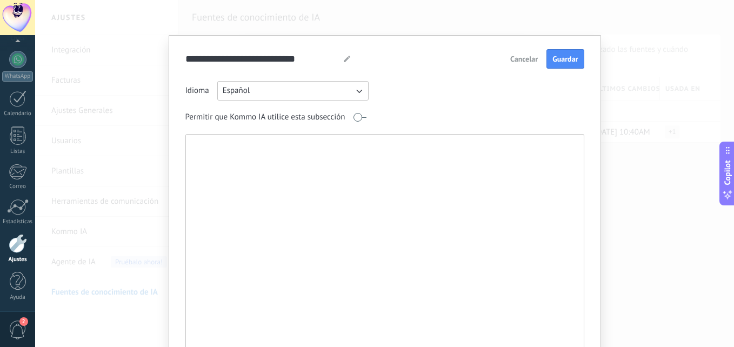
click at [295, 194] on textarea at bounding box center [383, 251] width 395 height 232
paste textarea "**********"
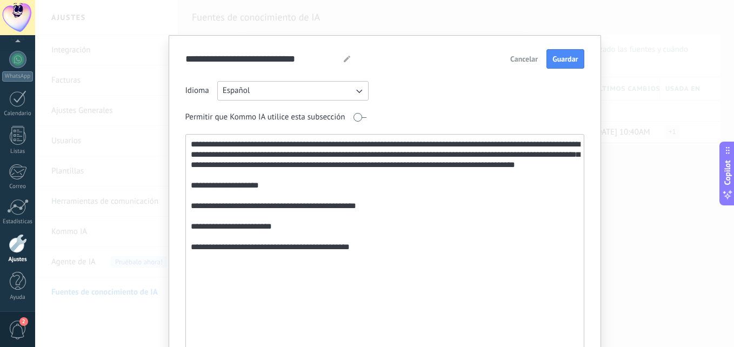
click at [281, 278] on textarea "**********" at bounding box center [383, 251] width 395 height 232
type textarea "**********"
click at [564, 65] on button "Guardar" at bounding box center [564, 58] width 37 height 19
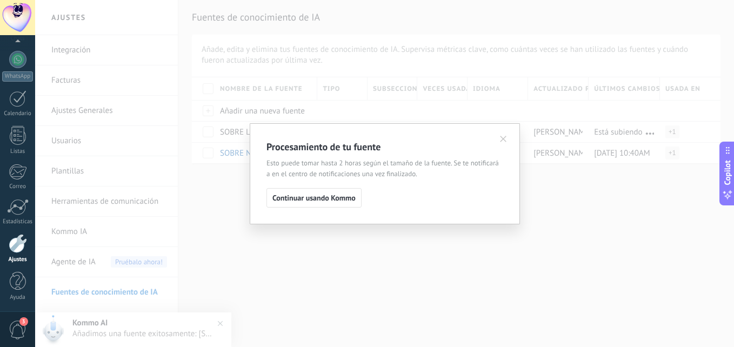
click at [504, 141] on icon at bounding box center [503, 139] width 6 height 6
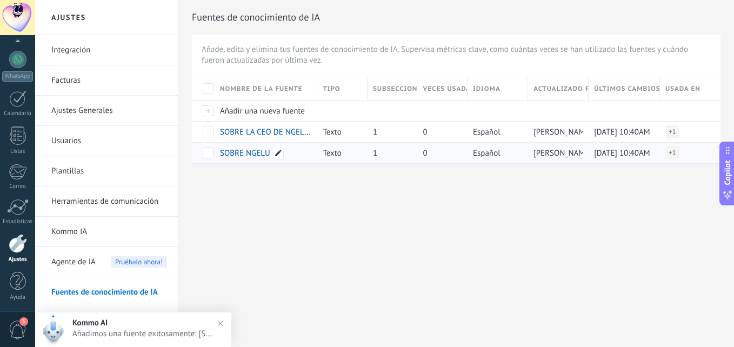
click at [274, 156] on div at bounding box center [278, 154] width 11 height 12
click at [276, 151] on input "**********" at bounding box center [264, 150] width 88 height 10
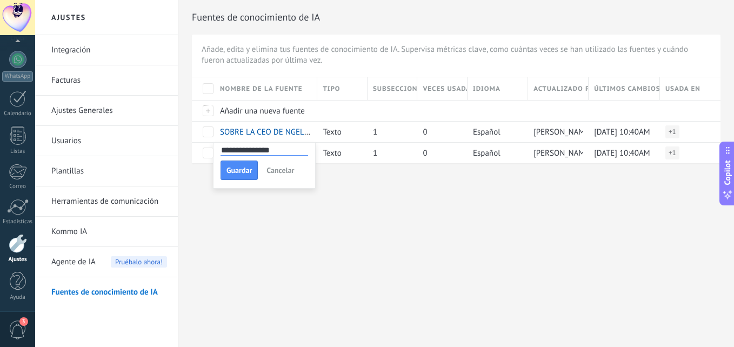
type input "**********"
